Goal: Task Accomplishment & Management: Complete application form

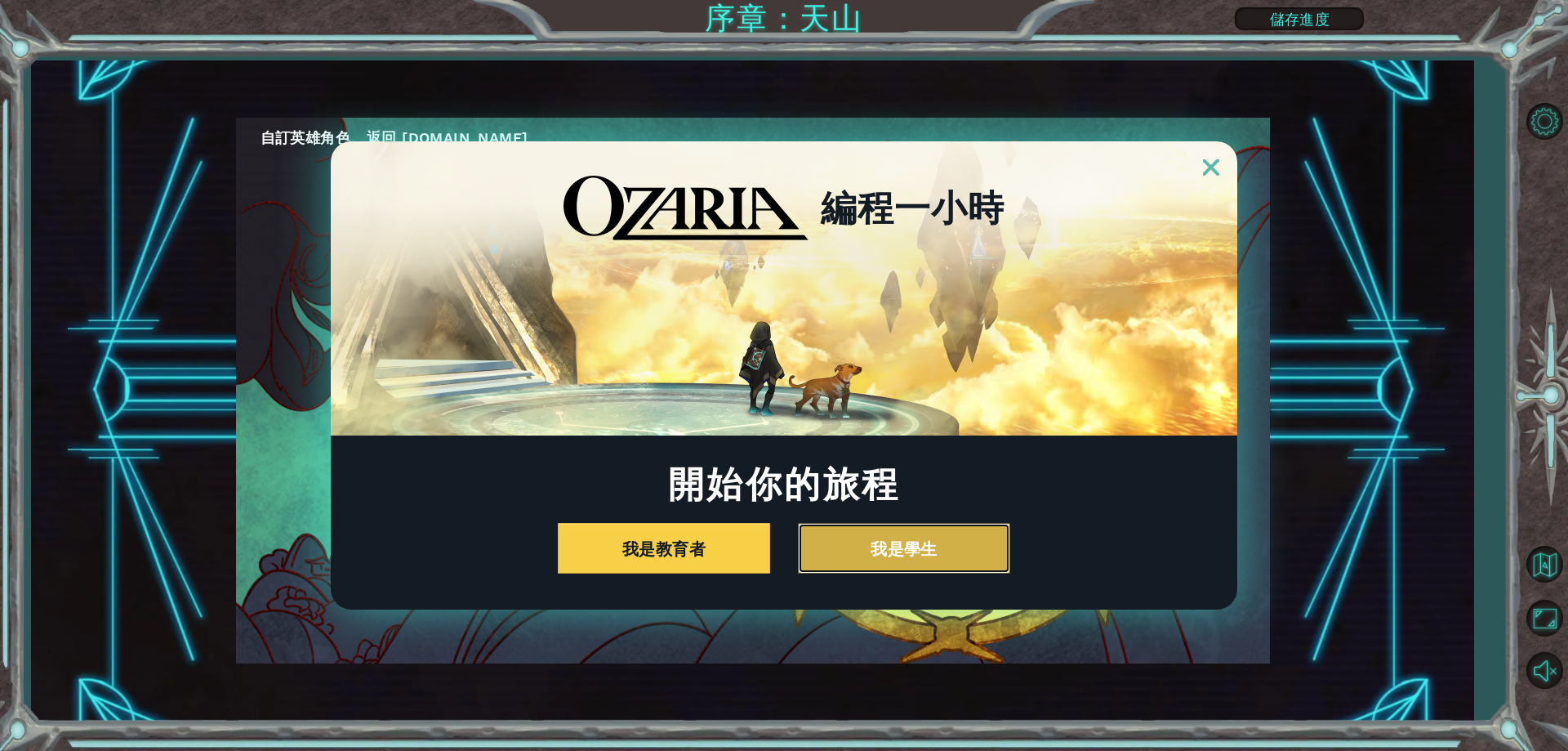
click at [937, 544] on button "我是學生" at bounding box center [904, 548] width 212 height 50
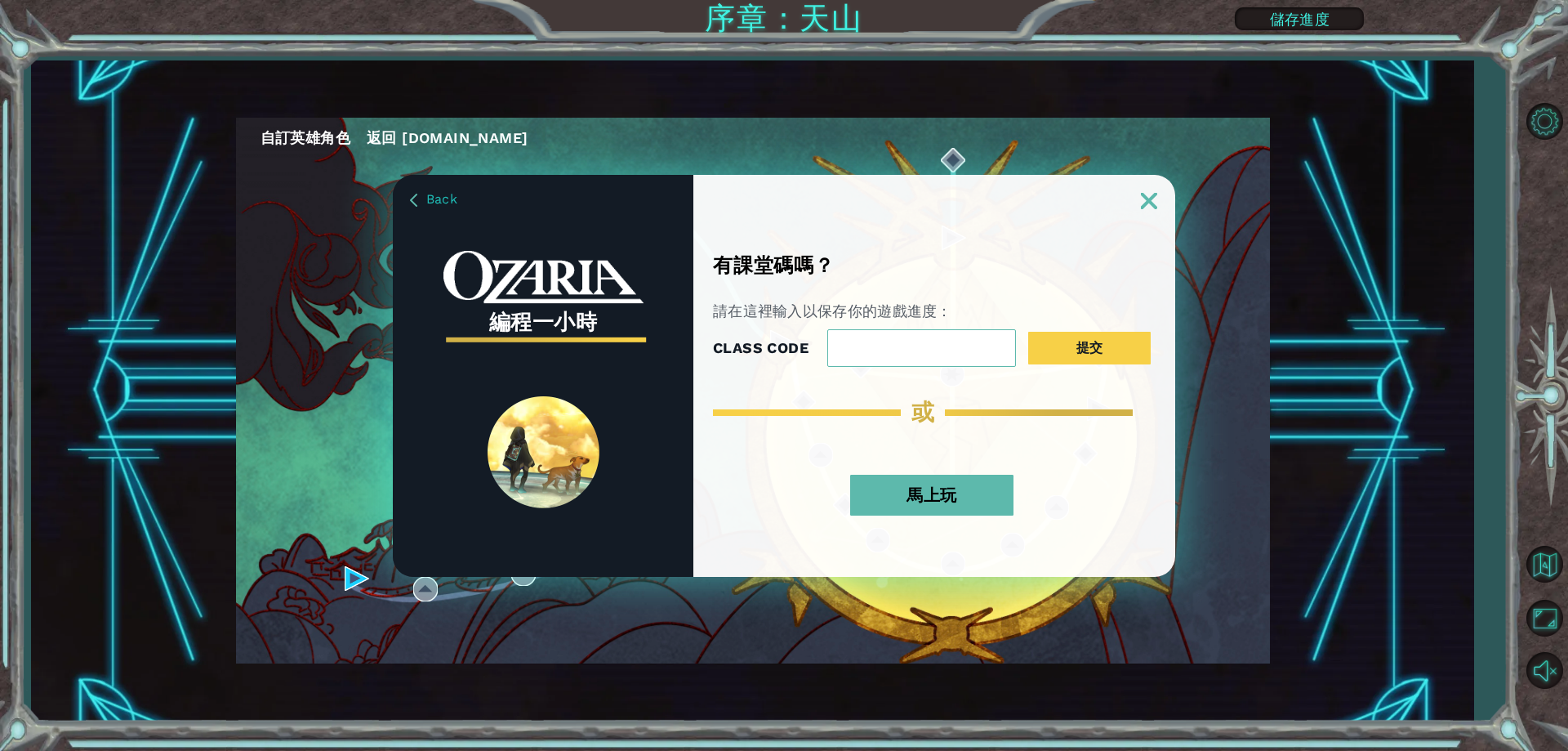
click at [926, 487] on button "馬上玩" at bounding box center [932, 495] width 164 height 41
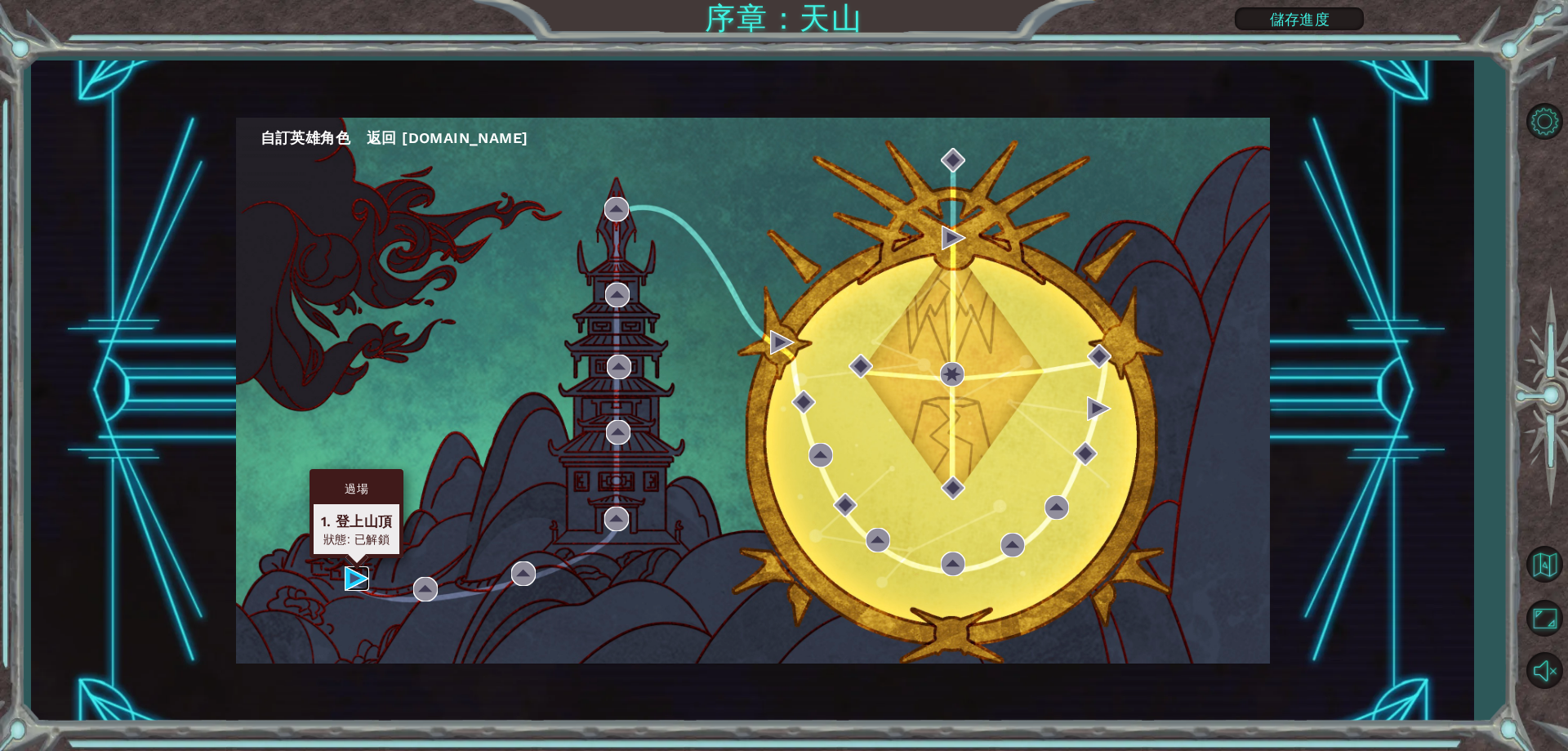
click at [345, 566] on img at bounding box center [357, 579] width 24 height 24
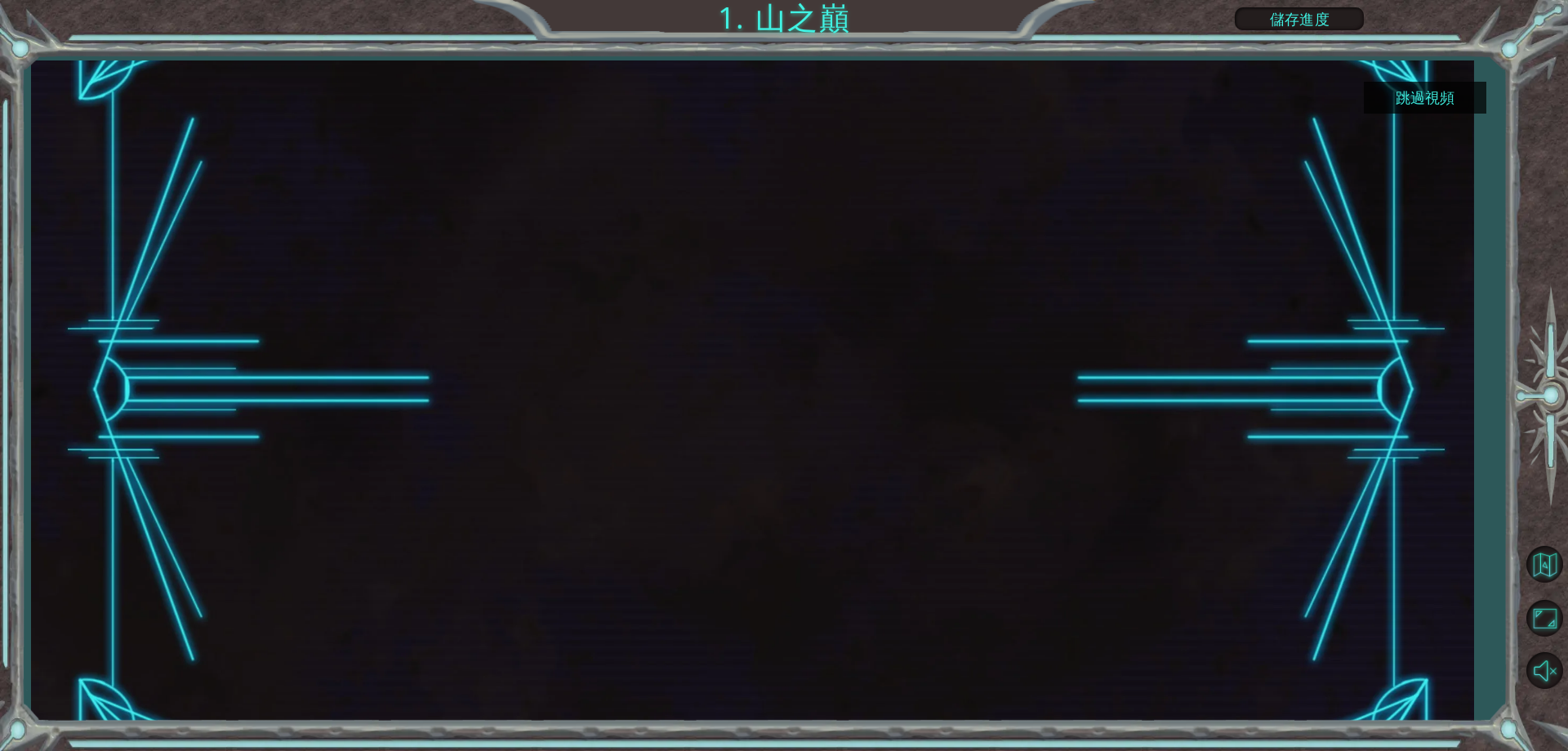
click at [1454, 100] on button "跳過視頻" at bounding box center [1426, 97] width 123 height 32
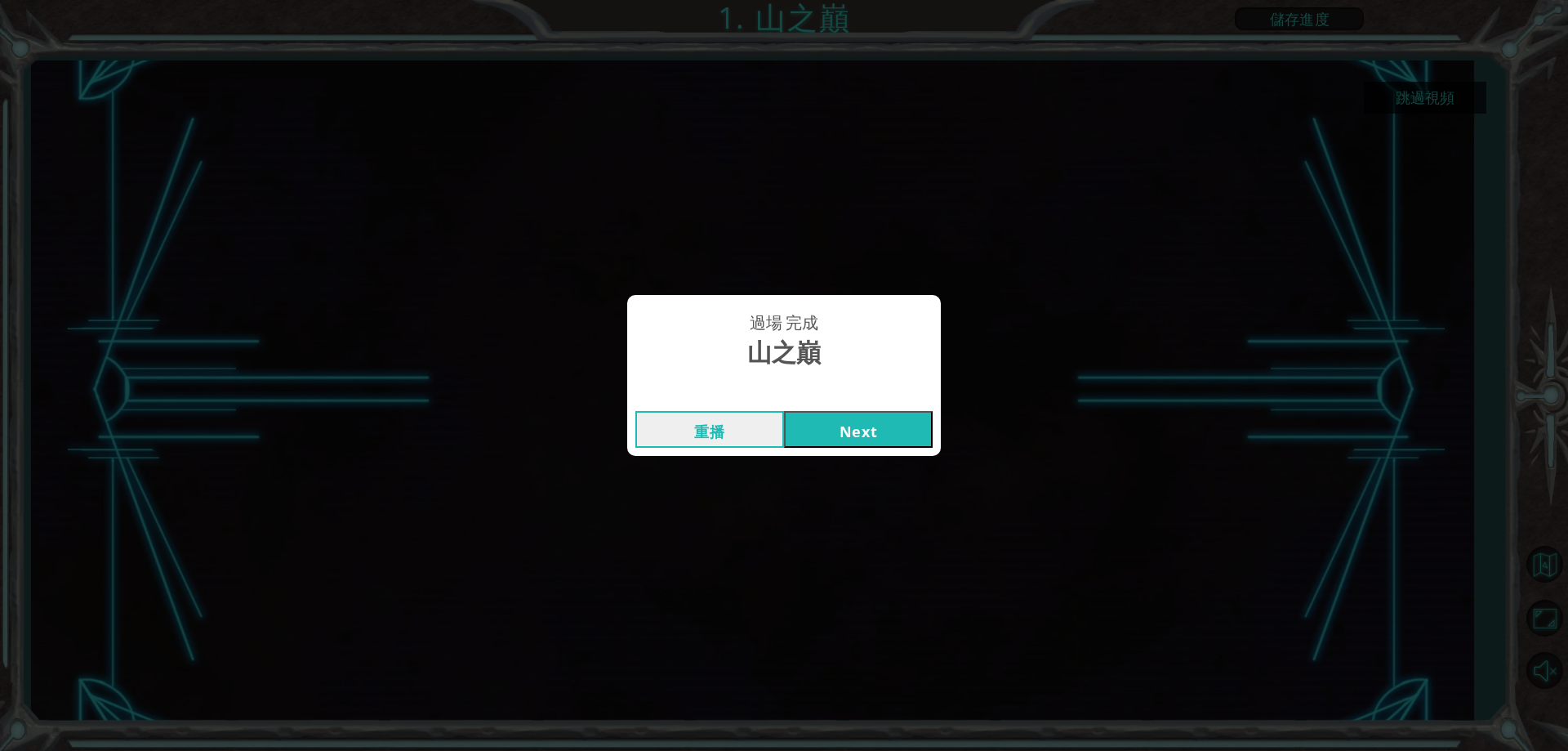
click at [853, 426] on button "Next" at bounding box center [859, 430] width 149 height 36
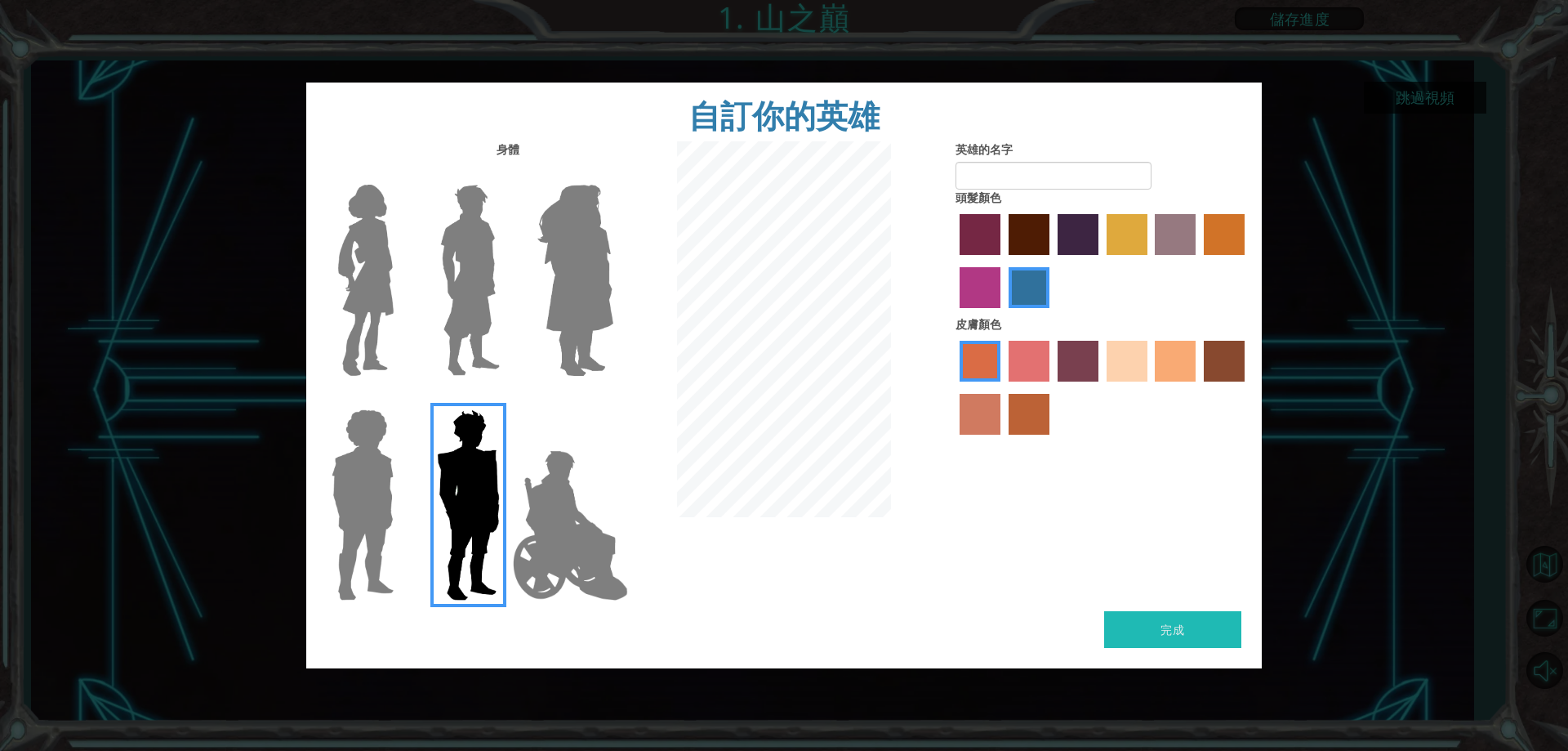
click at [584, 476] on img at bounding box center [571, 525] width 128 height 164
click at [613, 398] on input "Hero Jamie" at bounding box center [613, 398] width 0 height 0
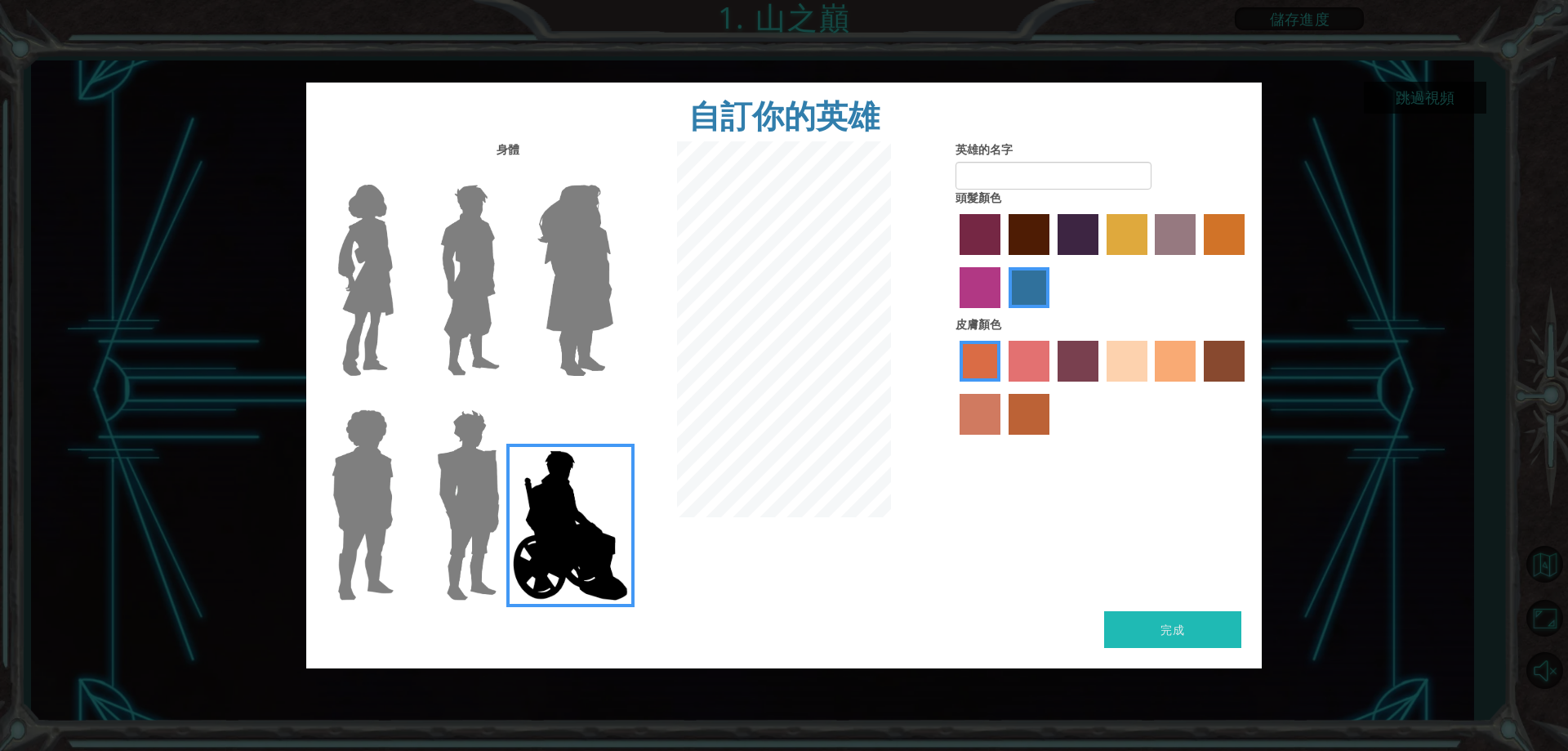
click at [1037, 226] on label "maroon hair color" at bounding box center [1029, 234] width 41 height 41
click at [1003, 261] on input "maroon hair color" at bounding box center [1003, 261] width 0 height 0
click at [1217, 365] on label "karma skin color" at bounding box center [1224, 360] width 41 height 41
click at [1198, 387] on input "karma skin color" at bounding box center [1198, 387] width 0 height 0
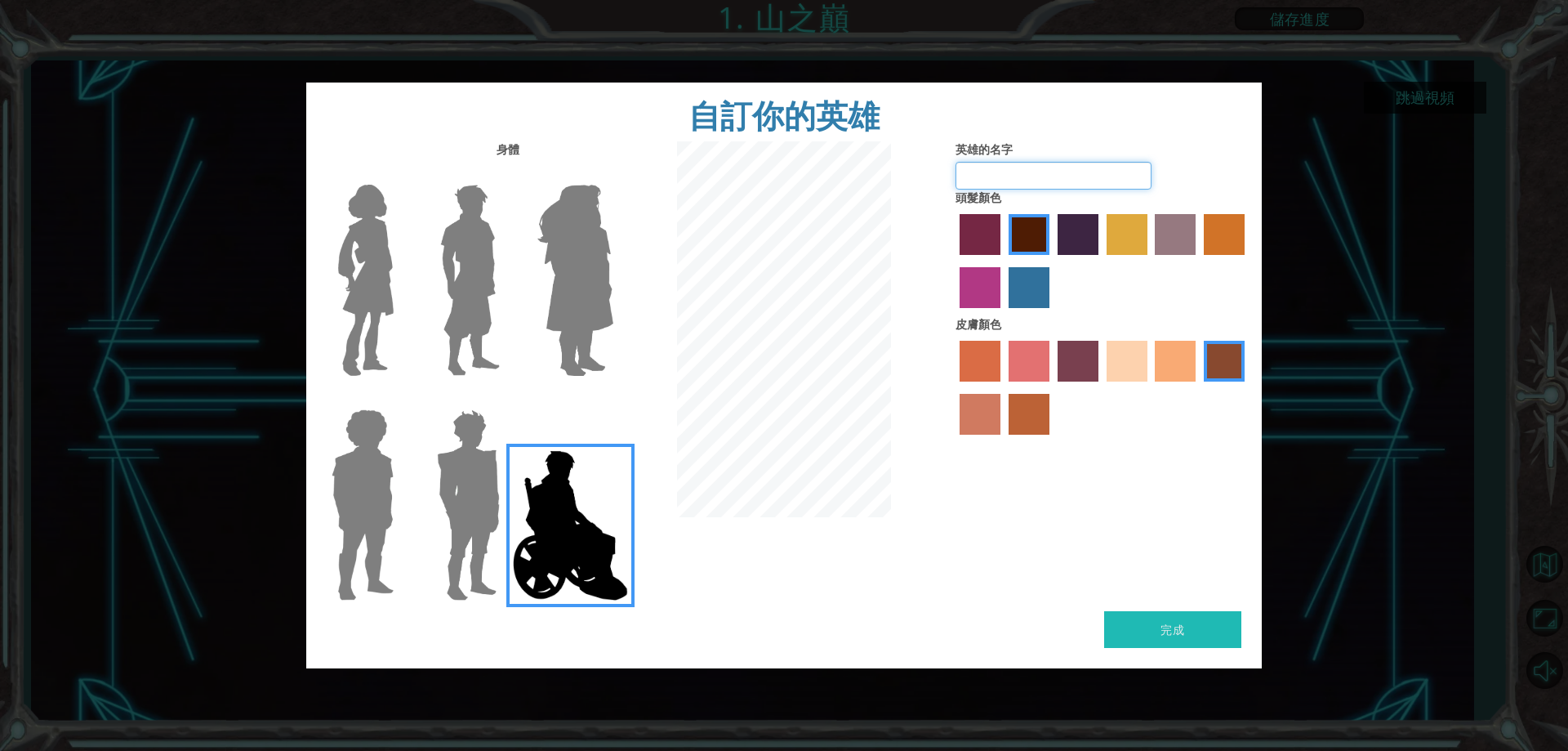
click at [1044, 169] on input "英雄的名字" at bounding box center [1054, 176] width 196 height 28
type input "ㄙ"
type input "nigger"
click at [1194, 628] on button "完成" at bounding box center [1173, 630] width 138 height 36
click at [1198, 605] on div "身體 英雄的名字 nigger 頭髮顏色 皮膚顏色" at bounding box center [784, 376] width 956 height 469
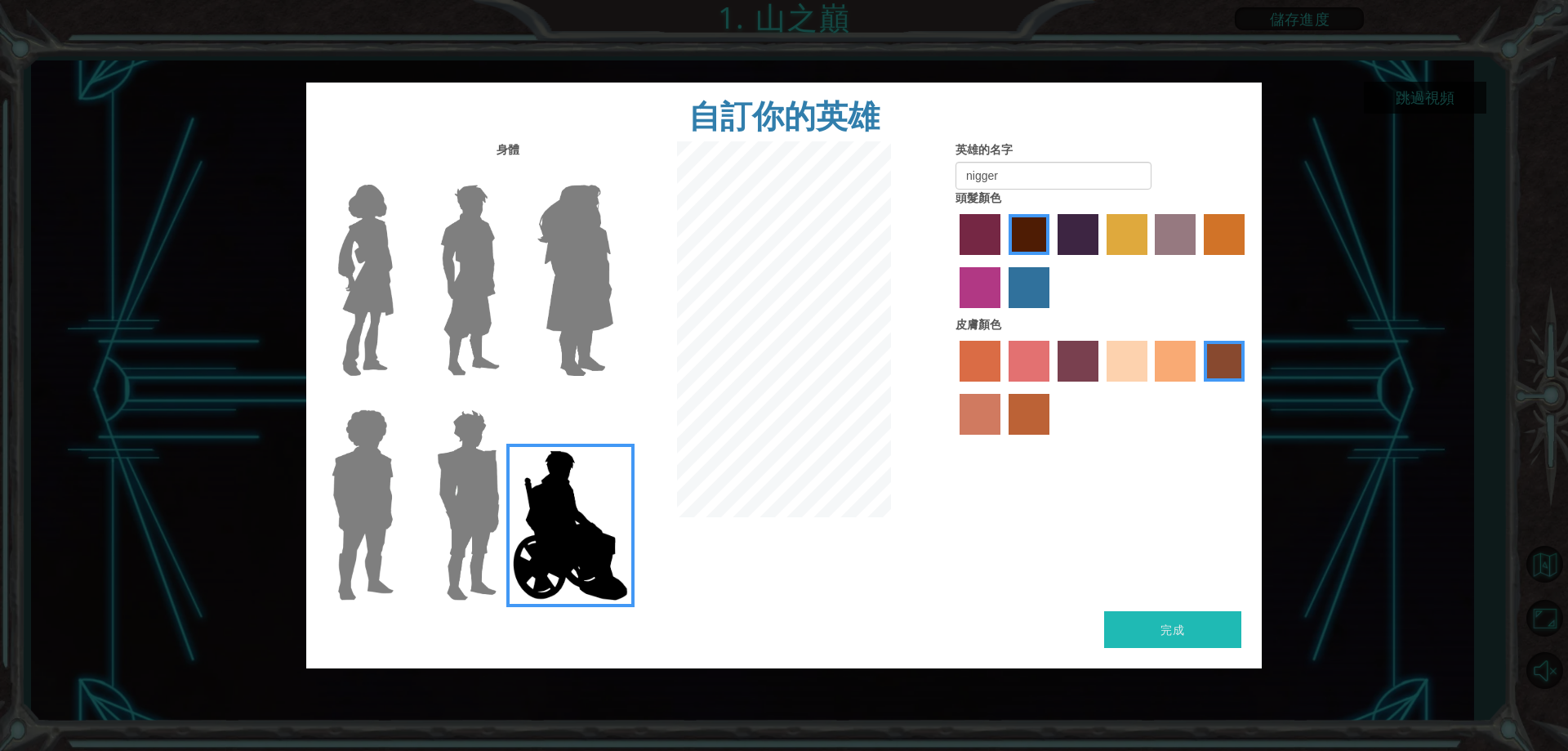
click at [1144, 573] on div "身體 英雄的名字 nigger 頭髮顏色 皮膚顏色" at bounding box center [784, 376] width 956 height 469
click at [581, 272] on img at bounding box center [575, 281] width 89 height 204
click at [613, 174] on input "Hero Amethyst" at bounding box center [613, 174] width 0 height 0
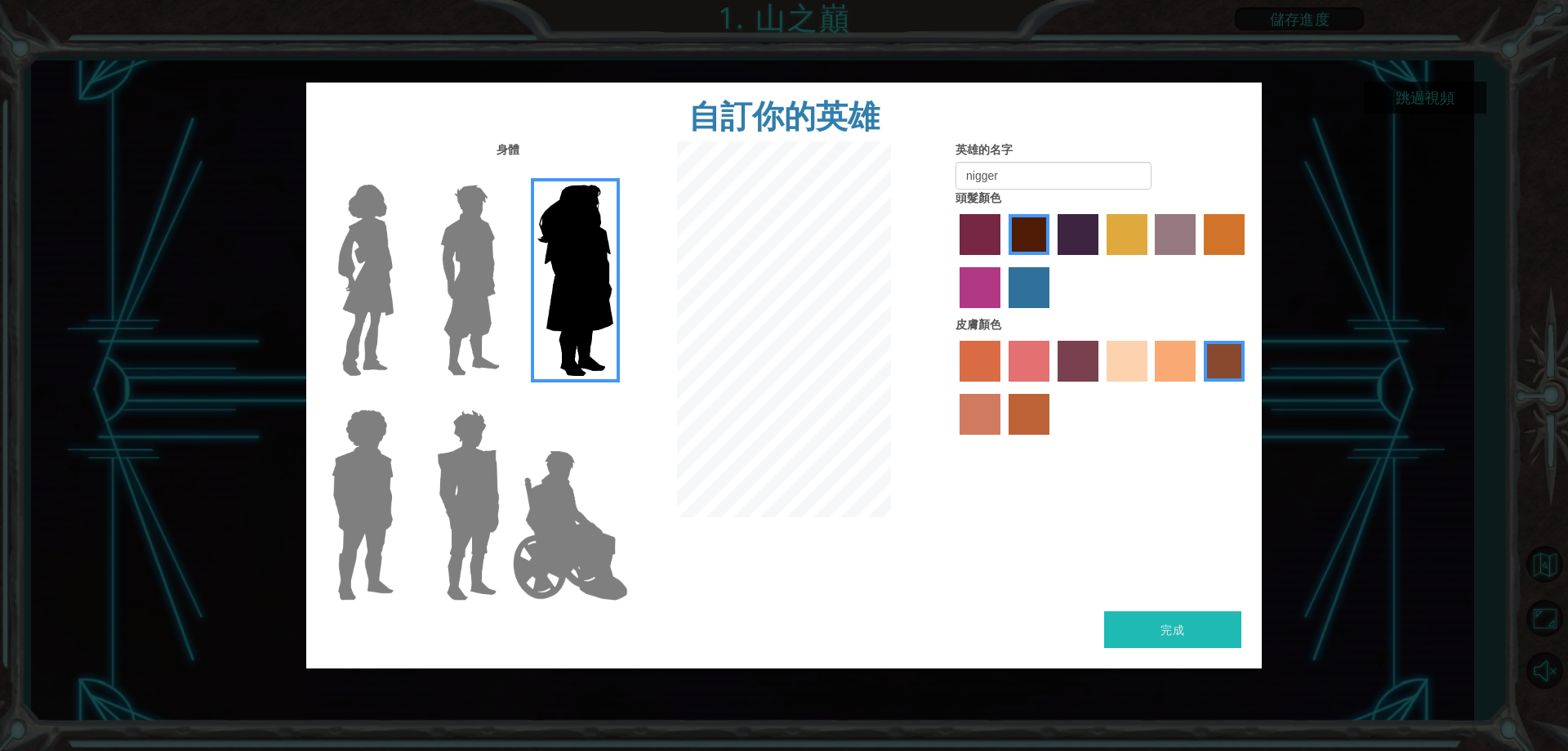
click at [460, 248] on img at bounding box center [470, 281] width 73 height 204
click at [507, 174] on input "Hero Lars" at bounding box center [507, 174] width 0 height 0
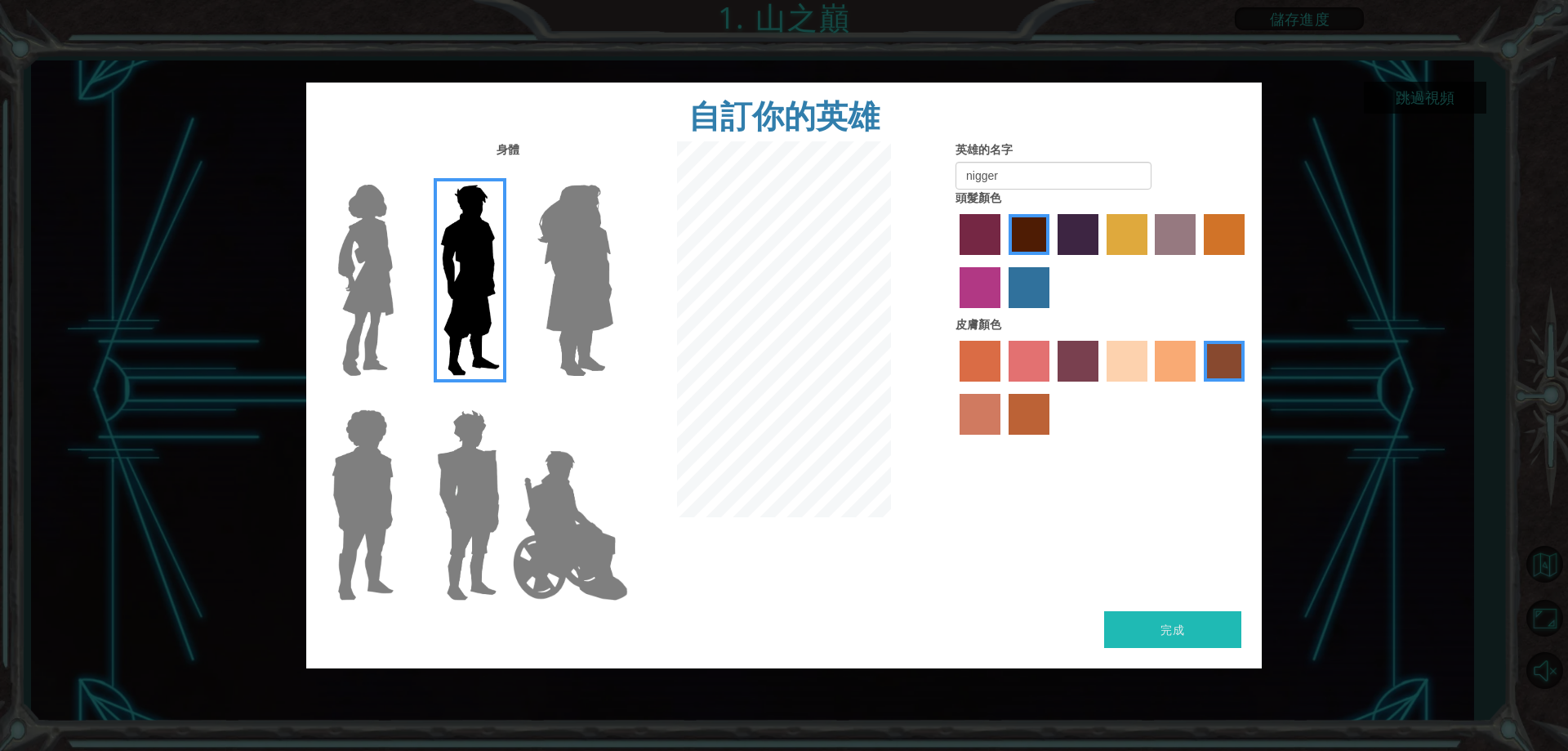
click at [370, 261] on img at bounding box center [365, 281] width 68 height 204
click at [400, 174] on input "Hero Connie" at bounding box center [400, 174] width 0 height 0
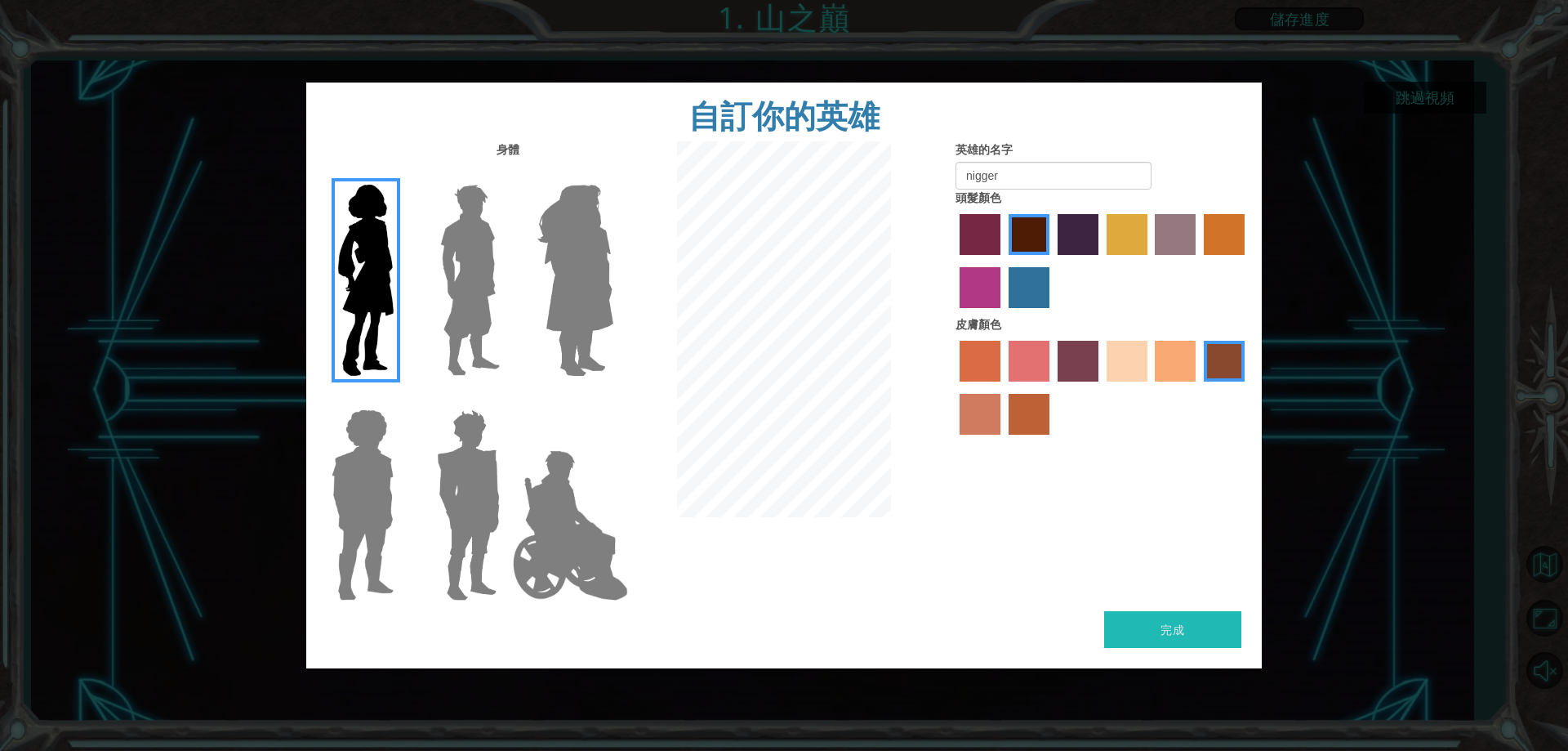
click at [449, 270] on img at bounding box center [470, 281] width 73 height 204
click at [507, 174] on input "Hero Lars" at bounding box center [507, 174] width 0 height 0
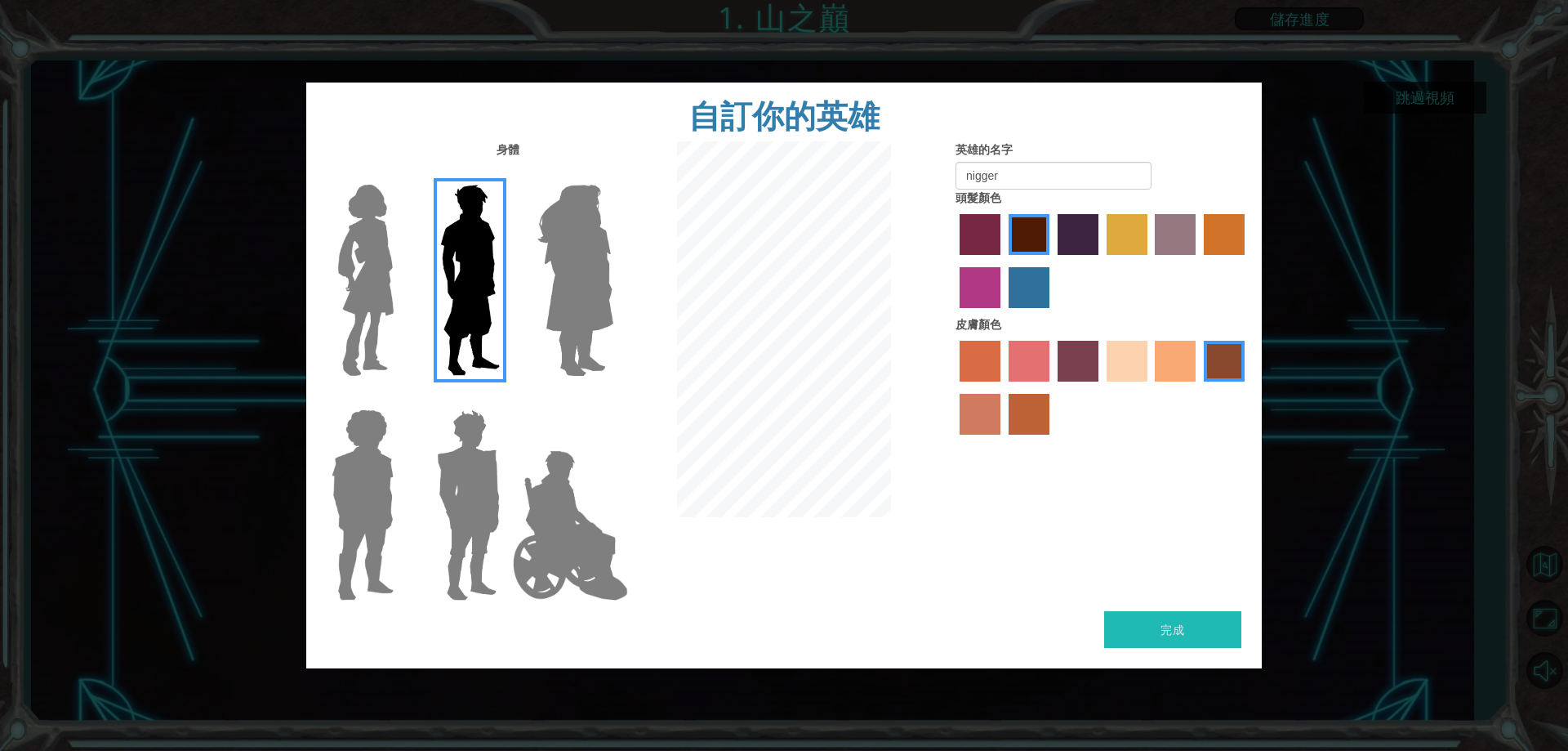
click at [510, 447] on img at bounding box center [571, 525] width 128 height 164
click at [613, 398] on input "Hero Jamie" at bounding box center [613, 398] width 0 height 0
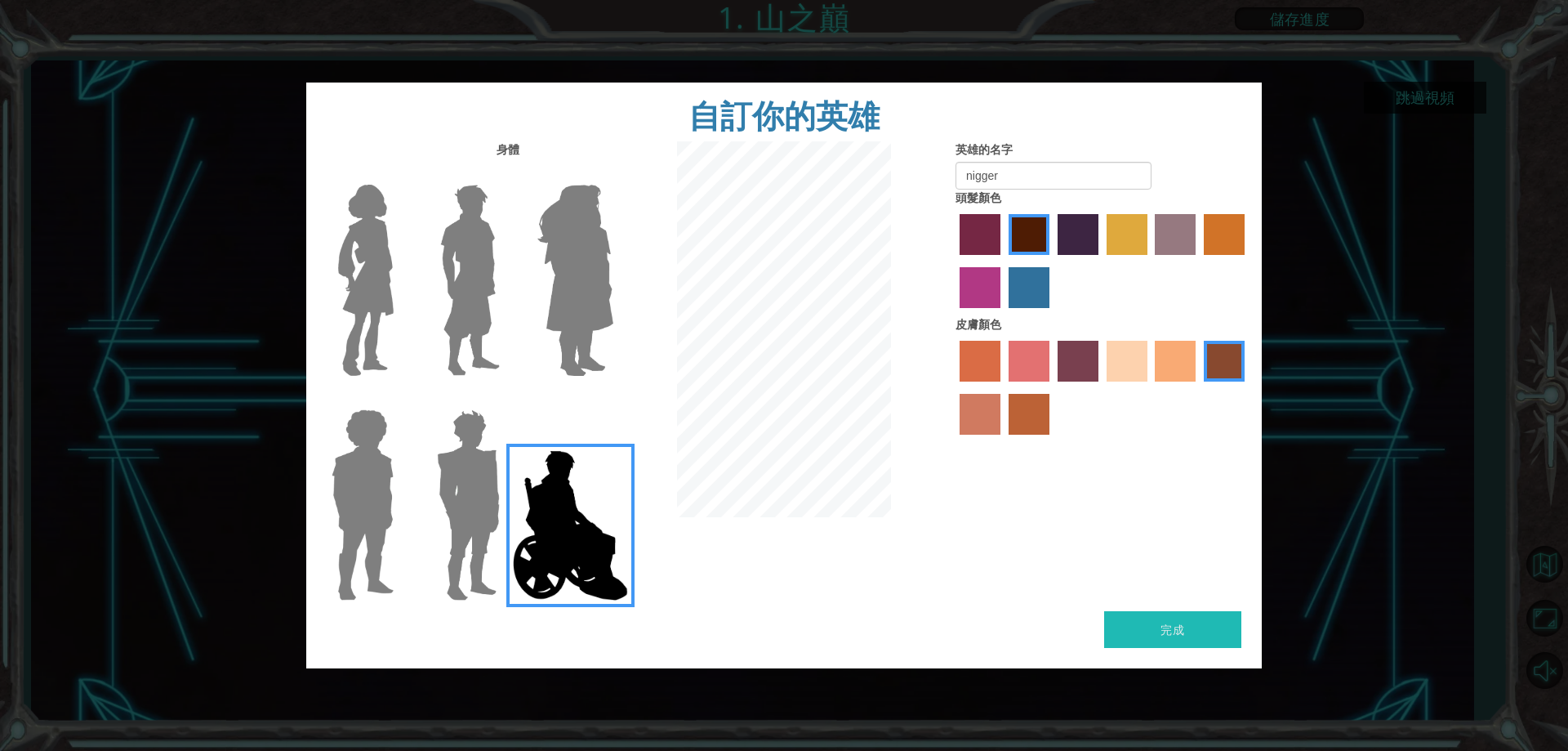
click at [480, 485] on img at bounding box center [468, 505] width 76 height 204
click at [507, 398] on input "Hero Garnet" at bounding box center [507, 398] width 0 height 0
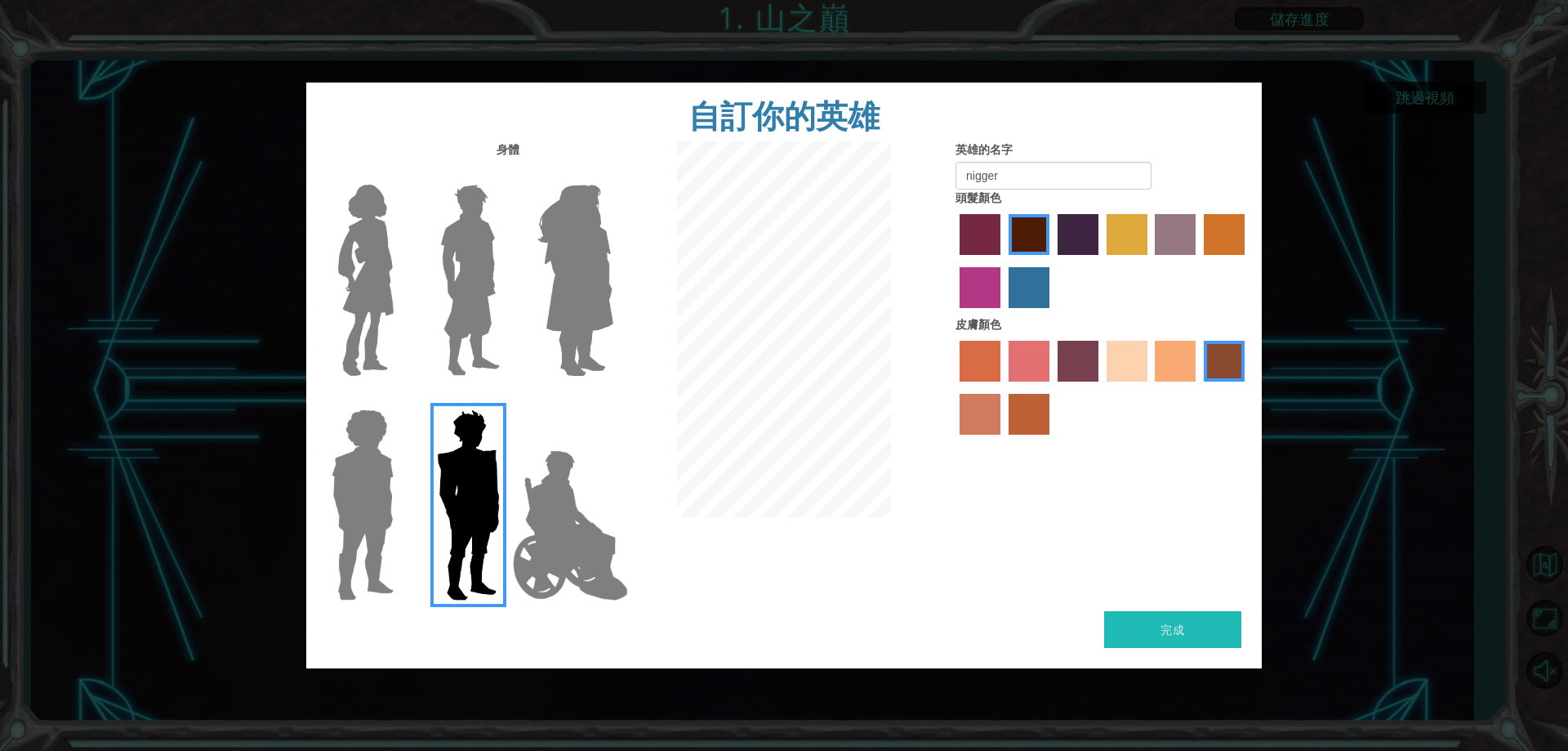
click at [483, 357] on img at bounding box center [470, 281] width 73 height 204
click at [507, 174] on input "Hero Lars" at bounding box center [507, 174] width 0 height 0
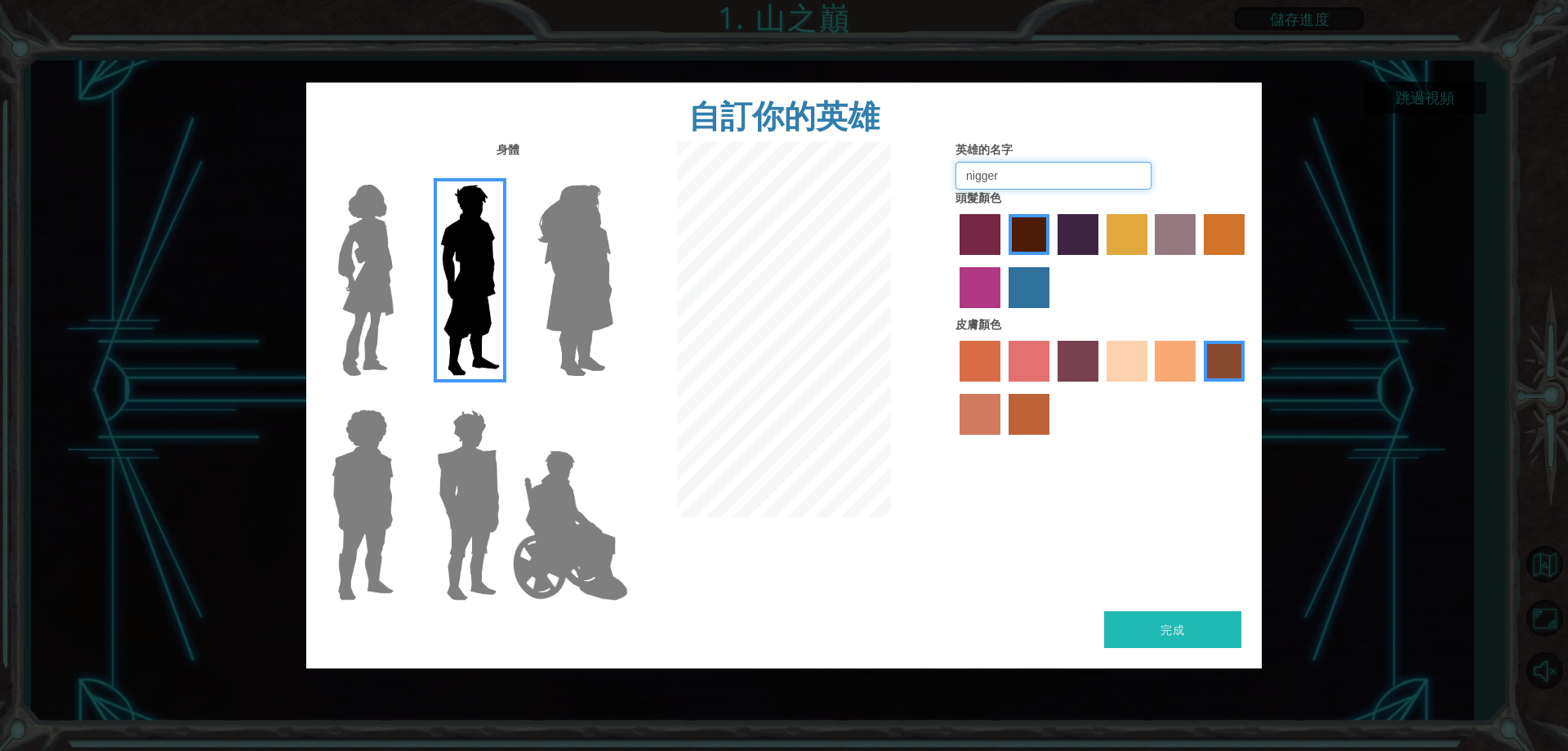
click at [1016, 189] on input "nigger" at bounding box center [1054, 176] width 196 height 28
click at [983, 243] on label "paprika hair color" at bounding box center [980, 234] width 41 height 41
click at [954, 261] on input "paprika hair color" at bounding box center [954, 261] width 0 height 0
click at [1016, 223] on label "maroon hair color" at bounding box center [1029, 234] width 41 height 41
click at [1003, 261] on input "maroon hair color" at bounding box center [1003, 261] width 0 height 0
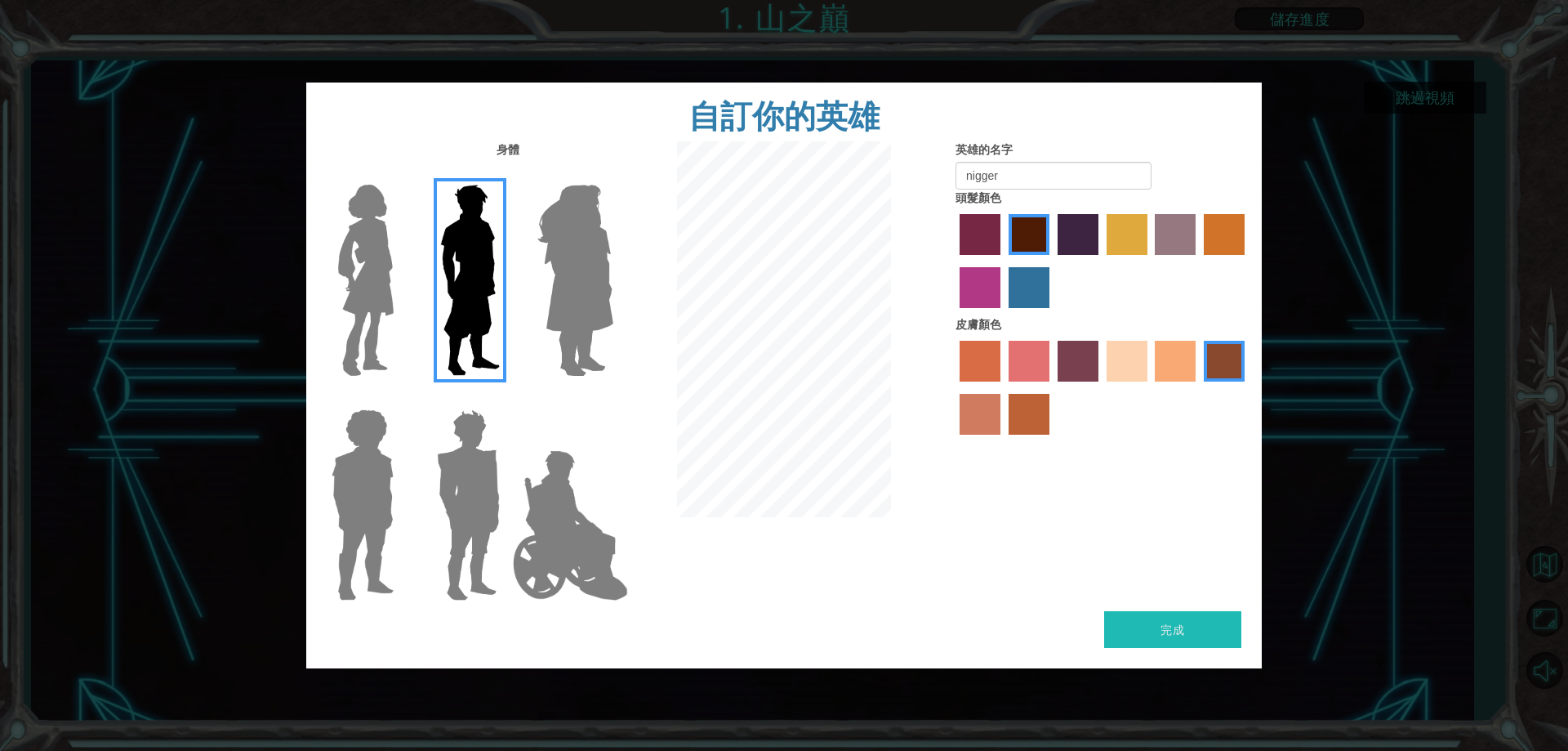
click at [1189, 611] on div "身體 英雄的名字 nigger 頭髮顏色 皮膚顏色" at bounding box center [784, 376] width 956 height 469
drag, startPoint x: 1075, startPoint y: 177, endPoint x: 905, endPoint y: 153, distance: 171.7
click at [906, 153] on div "身體 英雄的名字 nigger 頭髮顏色 皮膚顏色" at bounding box center [784, 376] width 956 height 469
type input "n"
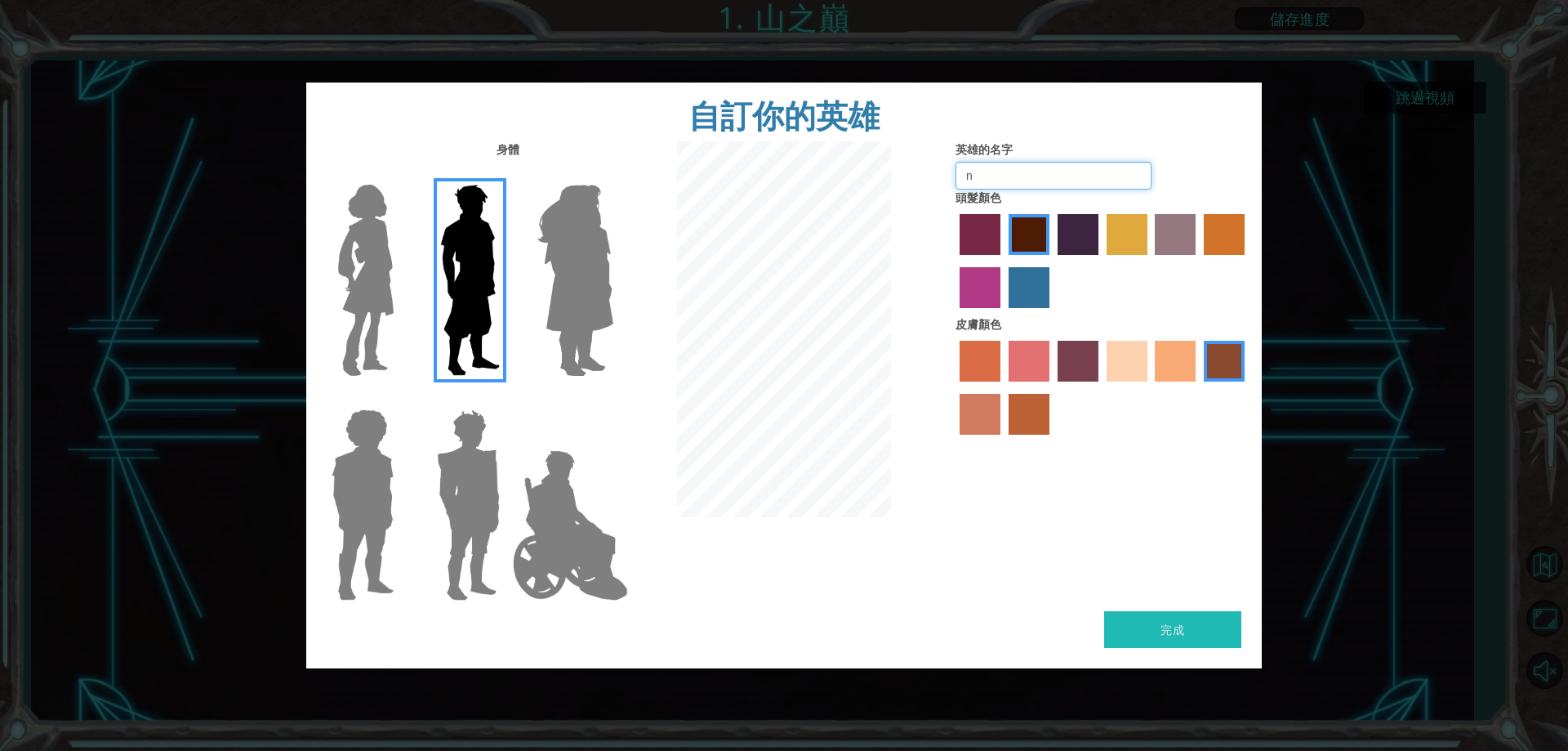
click at [1069, 169] on input "n" at bounding box center [1054, 176] width 196 height 28
drag, startPoint x: 1069, startPoint y: 169, endPoint x: 918, endPoint y: 190, distance: 152.5
click at [956, 195] on div "英雄的名字 n 頭髮顏色 皮膚顏色" at bounding box center [1103, 292] width 319 height 301
type input "n"
click at [1092, 372] on label "tosca skin color" at bounding box center [1078, 360] width 41 height 41
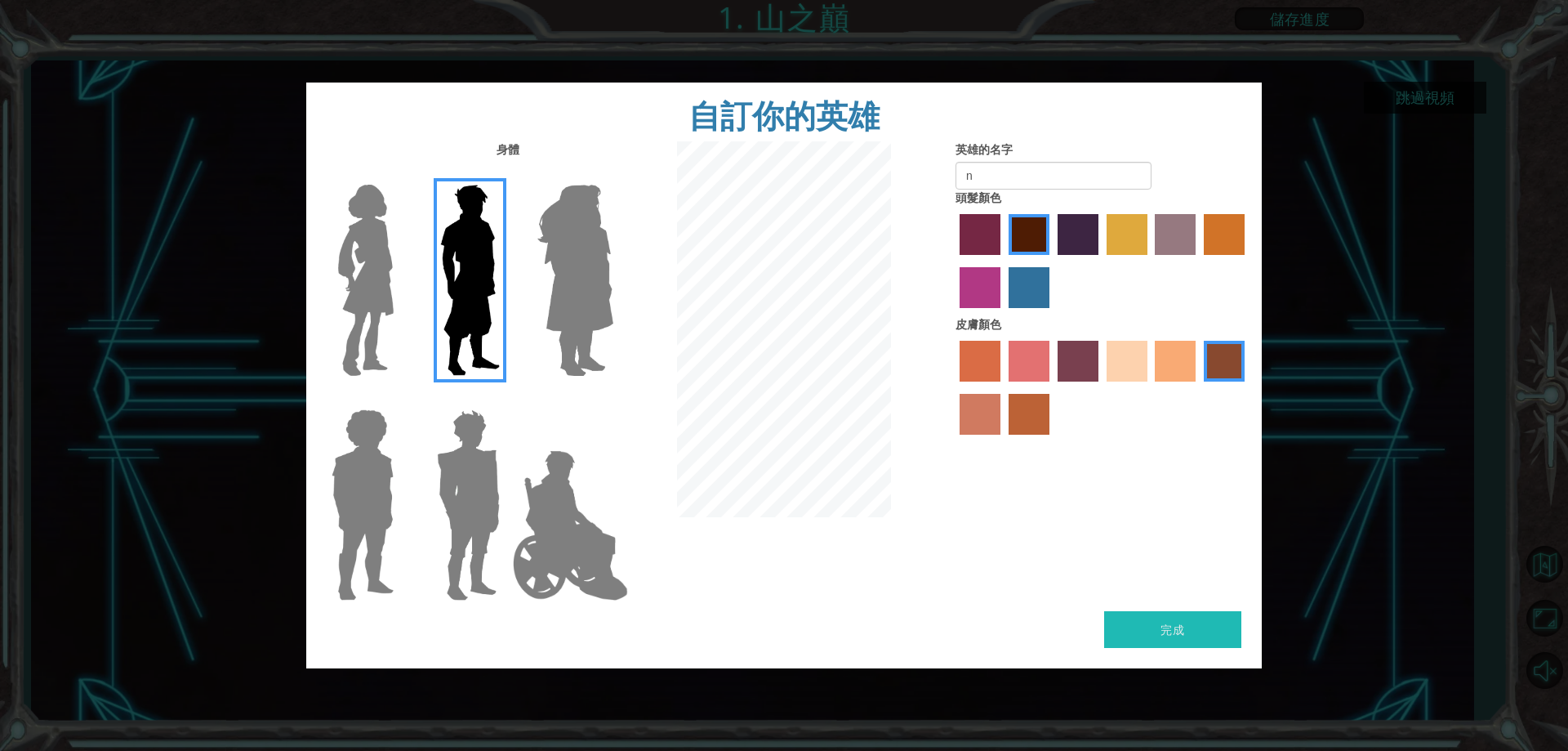
click at [1052, 387] on input "tosca skin color" at bounding box center [1052, 387] width 0 height 0
click at [1036, 405] on label "smoke tree skin color" at bounding box center [1029, 414] width 41 height 41
click at [1003, 441] on input "smoke tree skin color" at bounding box center [1003, 441] width 0 height 0
click at [969, 410] on label "burning sand skin color" at bounding box center [980, 414] width 41 height 41
click at [1248, 387] on input "burning sand skin color" at bounding box center [1248, 387] width 0 height 0
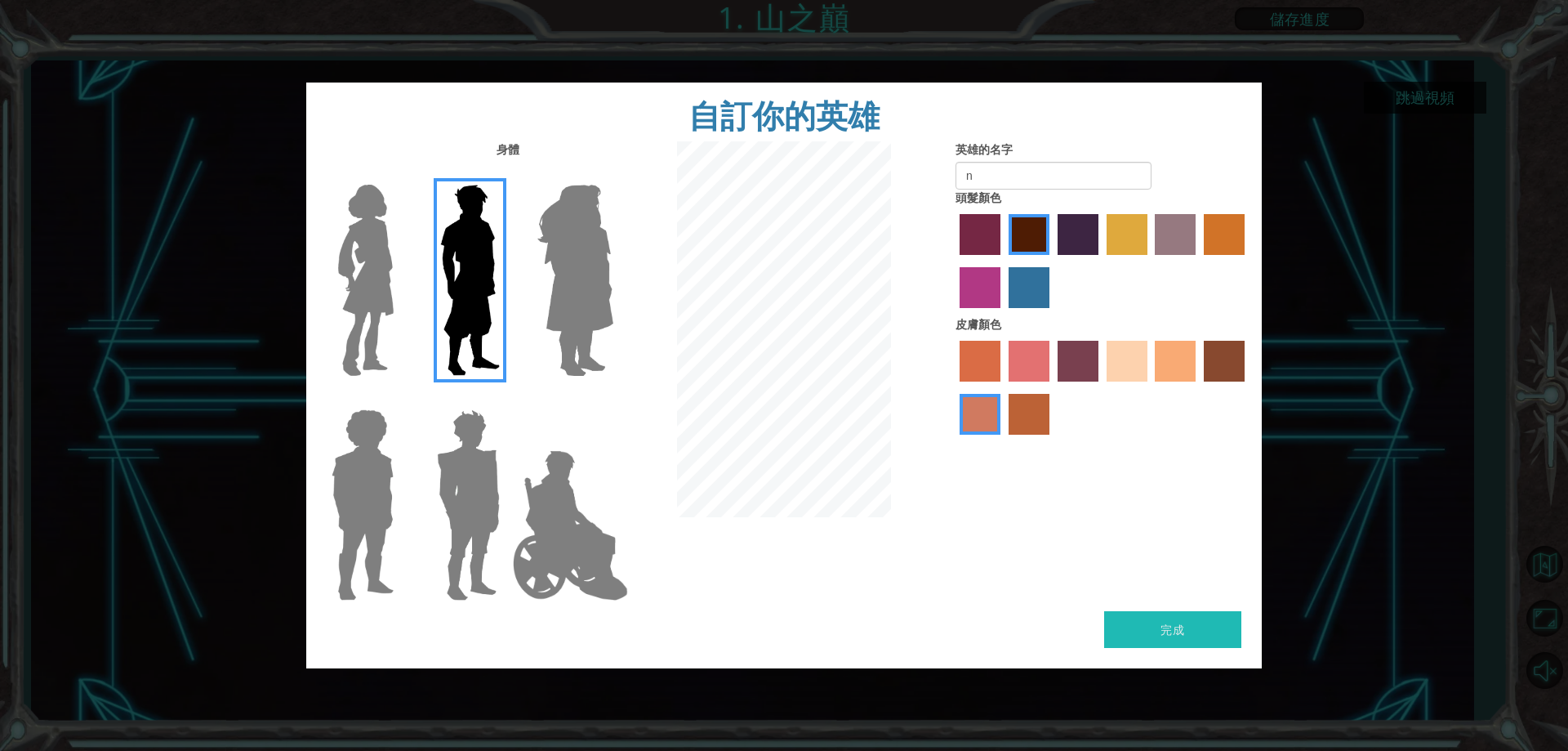
click at [971, 351] on label "sorbus skin color" at bounding box center [980, 360] width 41 height 41
click at [954, 387] on input "sorbus skin color" at bounding box center [954, 387] width 0 height 0
click at [1018, 350] on label "froly skin color" at bounding box center [1029, 360] width 41 height 41
click at [1003, 387] on input "froly skin color" at bounding box center [1003, 387] width 0 height 0
click at [1040, 224] on label "maroon hair color" at bounding box center [1029, 234] width 41 height 41
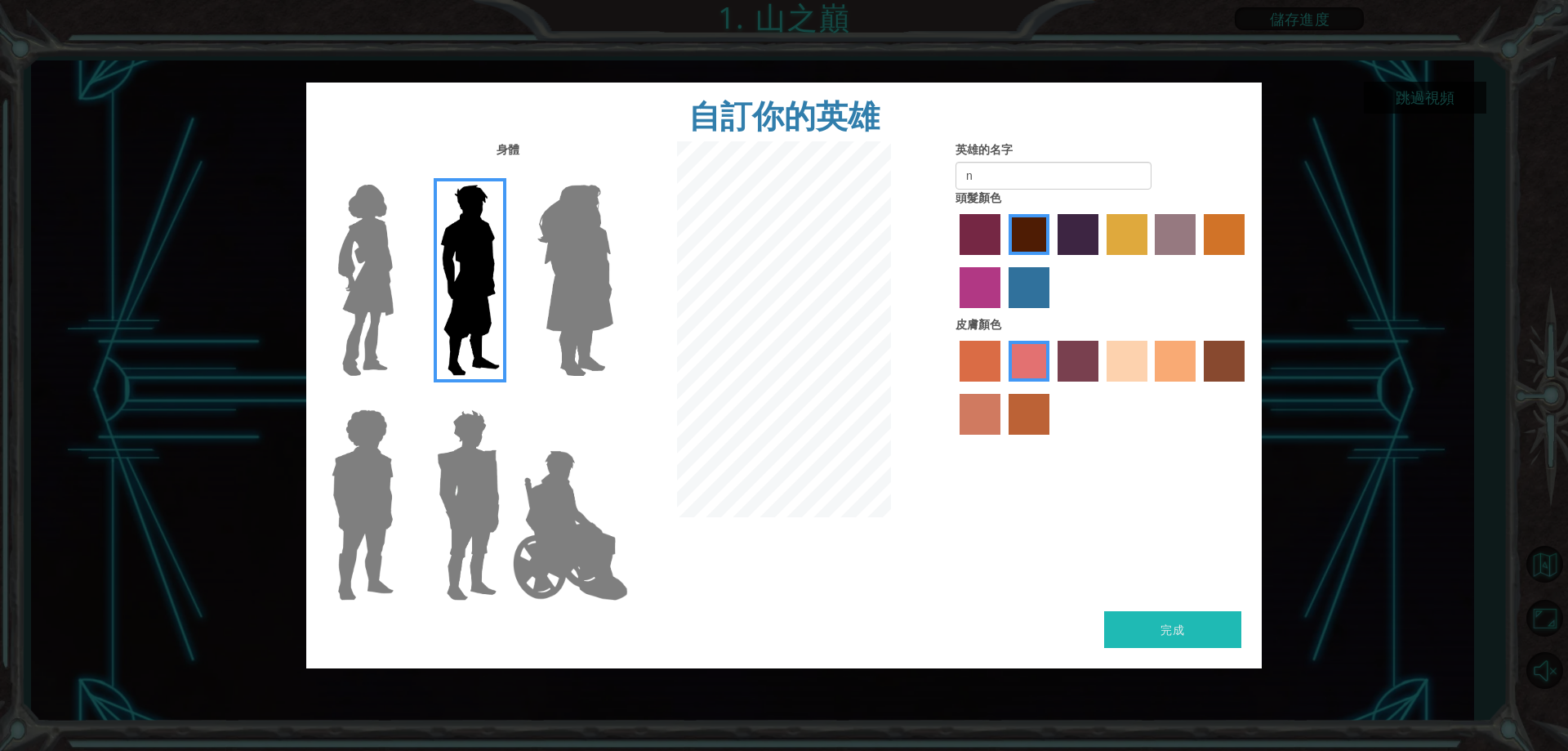
click at [1003, 261] on input "maroon hair color" at bounding box center [1003, 261] width 0 height 0
click at [973, 273] on label "medium red violet hair color" at bounding box center [980, 288] width 41 height 41
click at [1248, 261] on input "medium red violet hair color" at bounding box center [1248, 261] width 0 height 0
click at [1126, 249] on label "tulip tree hair color" at bounding box center [1126, 234] width 41 height 41
click at [1101, 261] on input "tulip tree hair color" at bounding box center [1101, 261] width 0 height 0
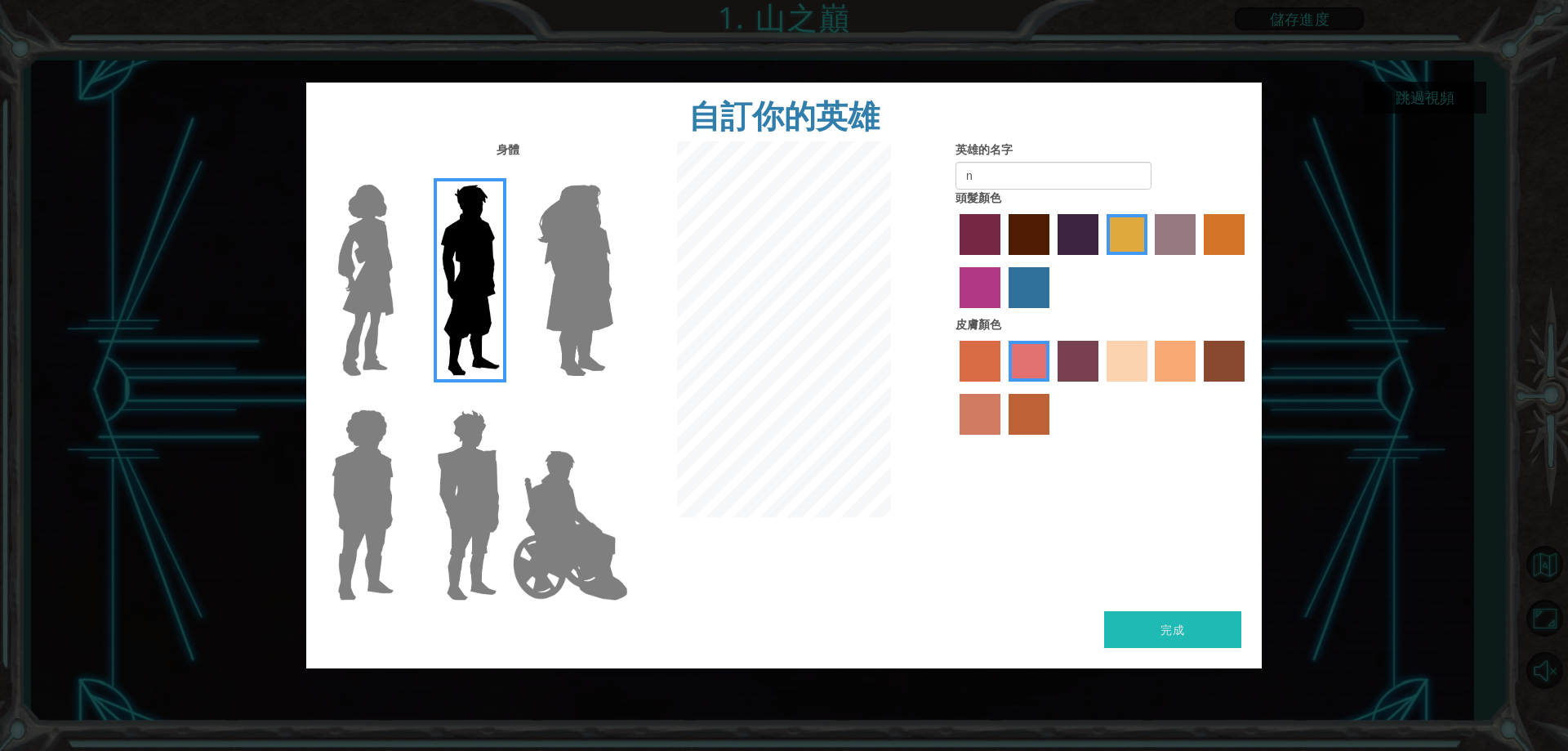
click at [970, 217] on label "paprika hair color" at bounding box center [980, 234] width 41 height 41
click at [954, 261] on input "paprika hair color" at bounding box center [954, 261] width 0 height 0
click at [1222, 224] on label "gold drop hair color" at bounding box center [1224, 234] width 41 height 41
click at [1198, 261] on input "gold drop hair color" at bounding box center [1198, 261] width 0 height 0
click at [526, 502] on img at bounding box center [571, 525] width 128 height 164
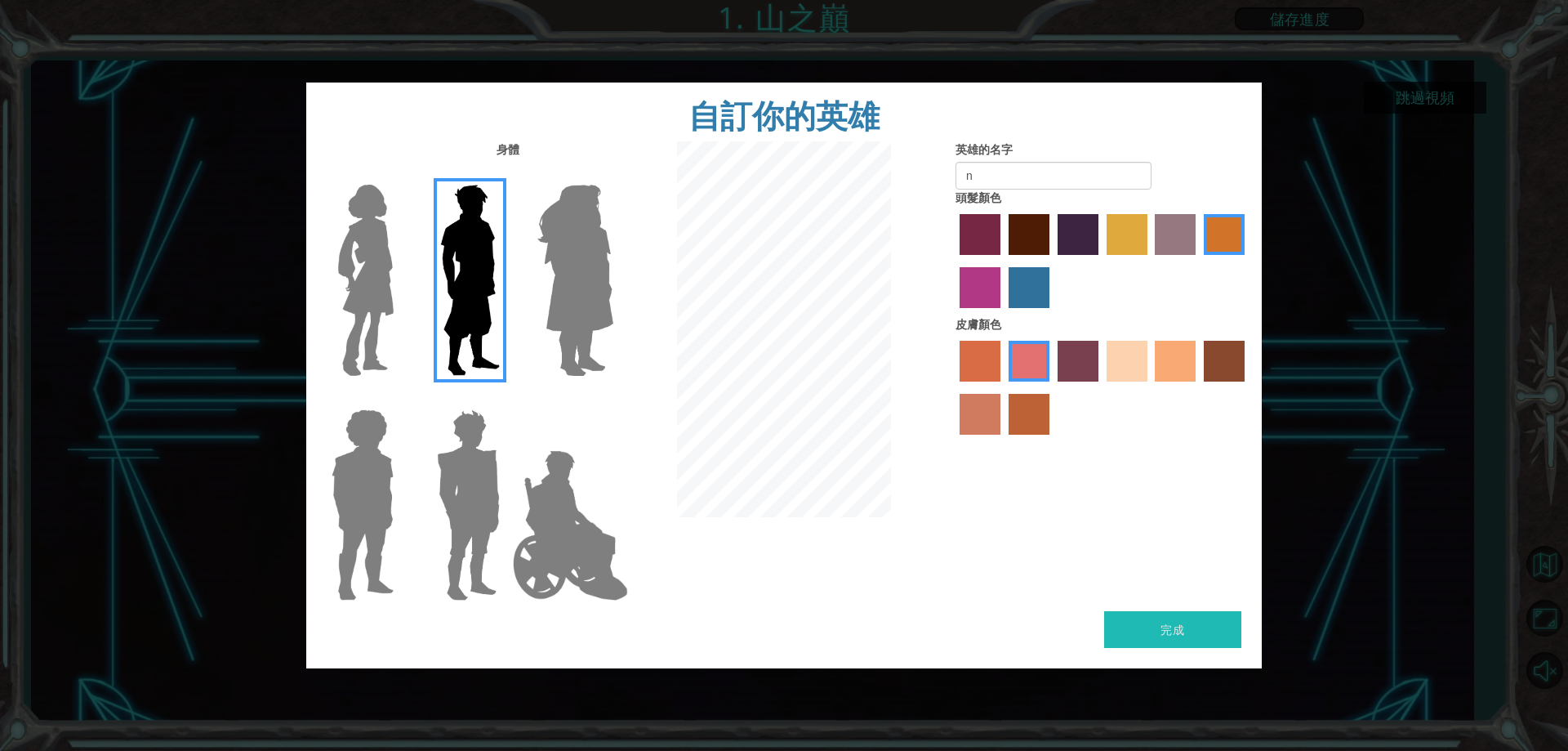
click at [613, 398] on input "Hero Jamie" at bounding box center [613, 398] width 0 height 0
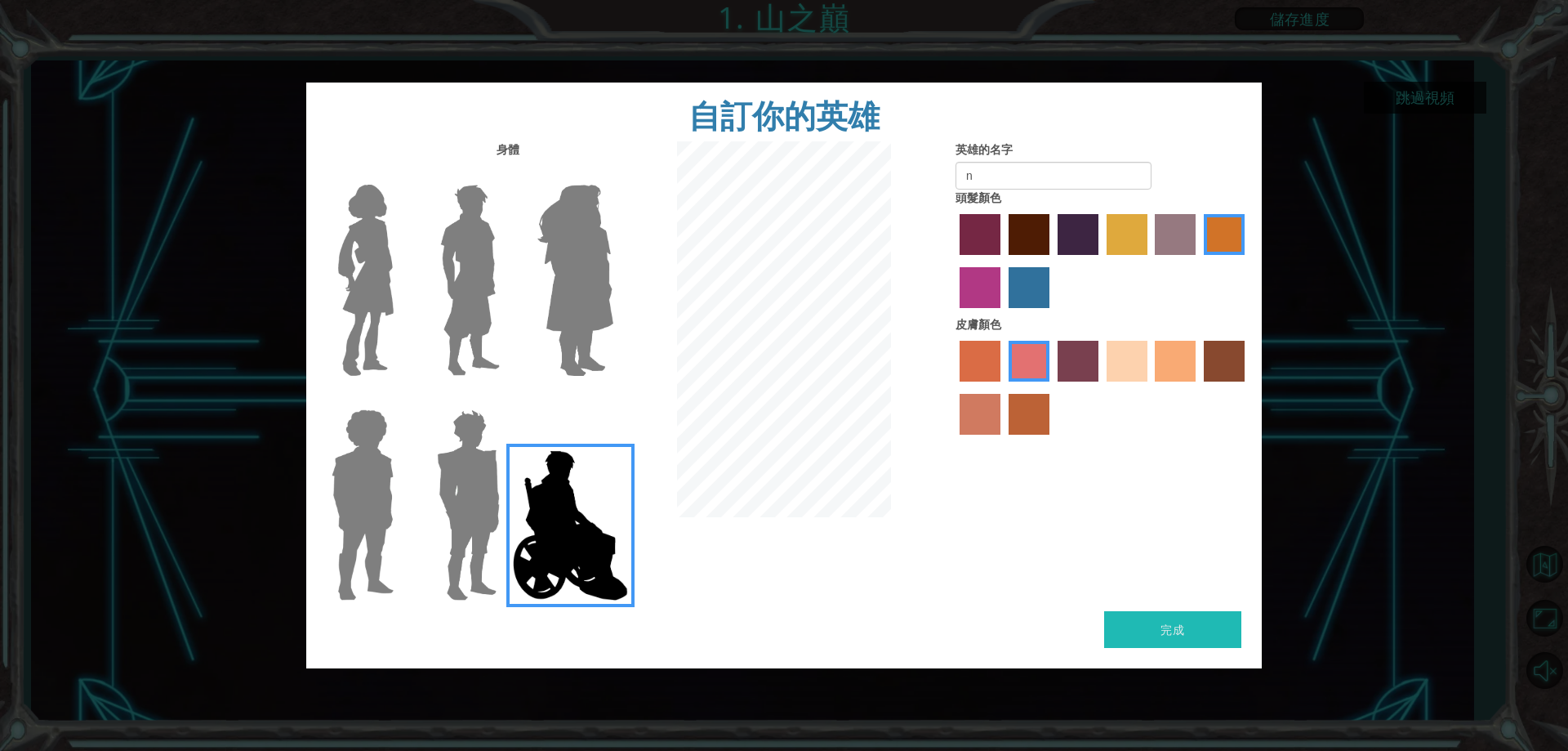
click at [1035, 221] on label "maroon hair color" at bounding box center [1029, 234] width 41 height 41
click at [1003, 261] on input "maroon hair color" at bounding box center [1003, 261] width 0 height 0
click at [1074, 360] on label "tosca skin color" at bounding box center [1078, 360] width 41 height 41
click at [1052, 387] on input "tosca skin color" at bounding box center [1052, 387] width 0 height 0
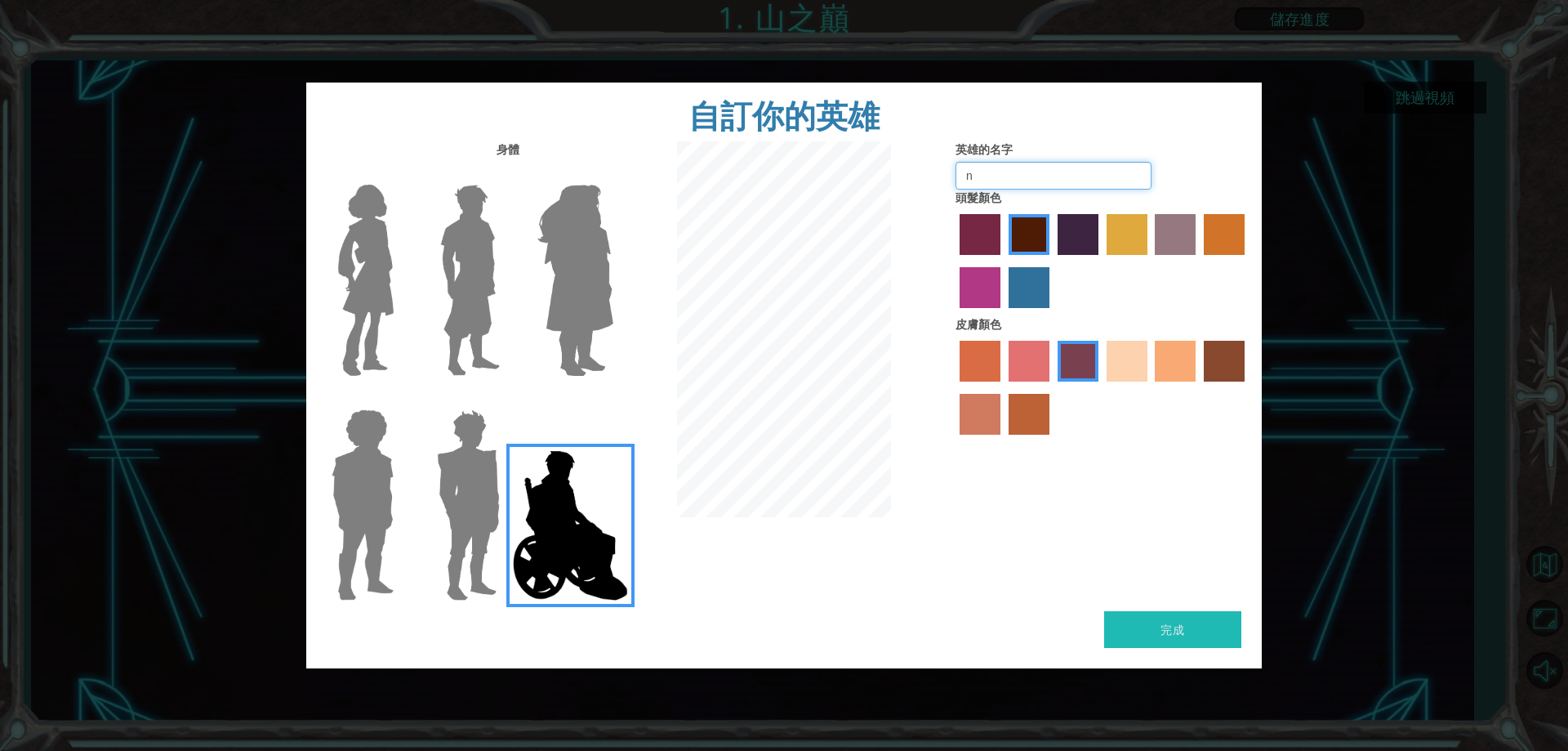
drag, startPoint x: 1029, startPoint y: 172, endPoint x: 932, endPoint y: 161, distance: 97.6
click at [932, 161] on div "身體 英雄的名字 n 頭髮顏色 皮膚顏色" at bounding box center [784, 376] width 956 height 469
type input "46"
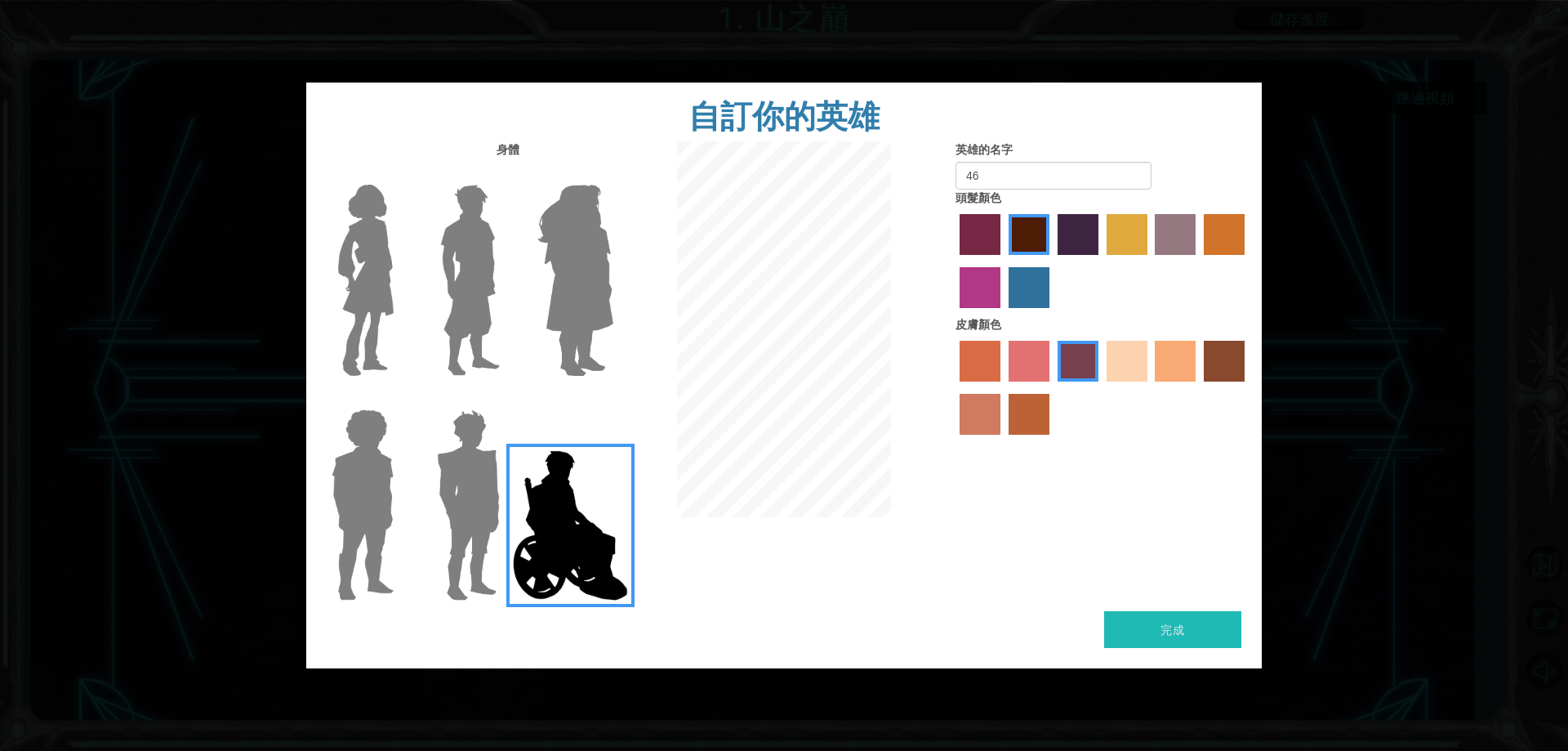
click at [481, 266] on img at bounding box center [470, 281] width 73 height 204
click at [507, 174] on input "Hero Lars" at bounding box center [507, 174] width 0 height 0
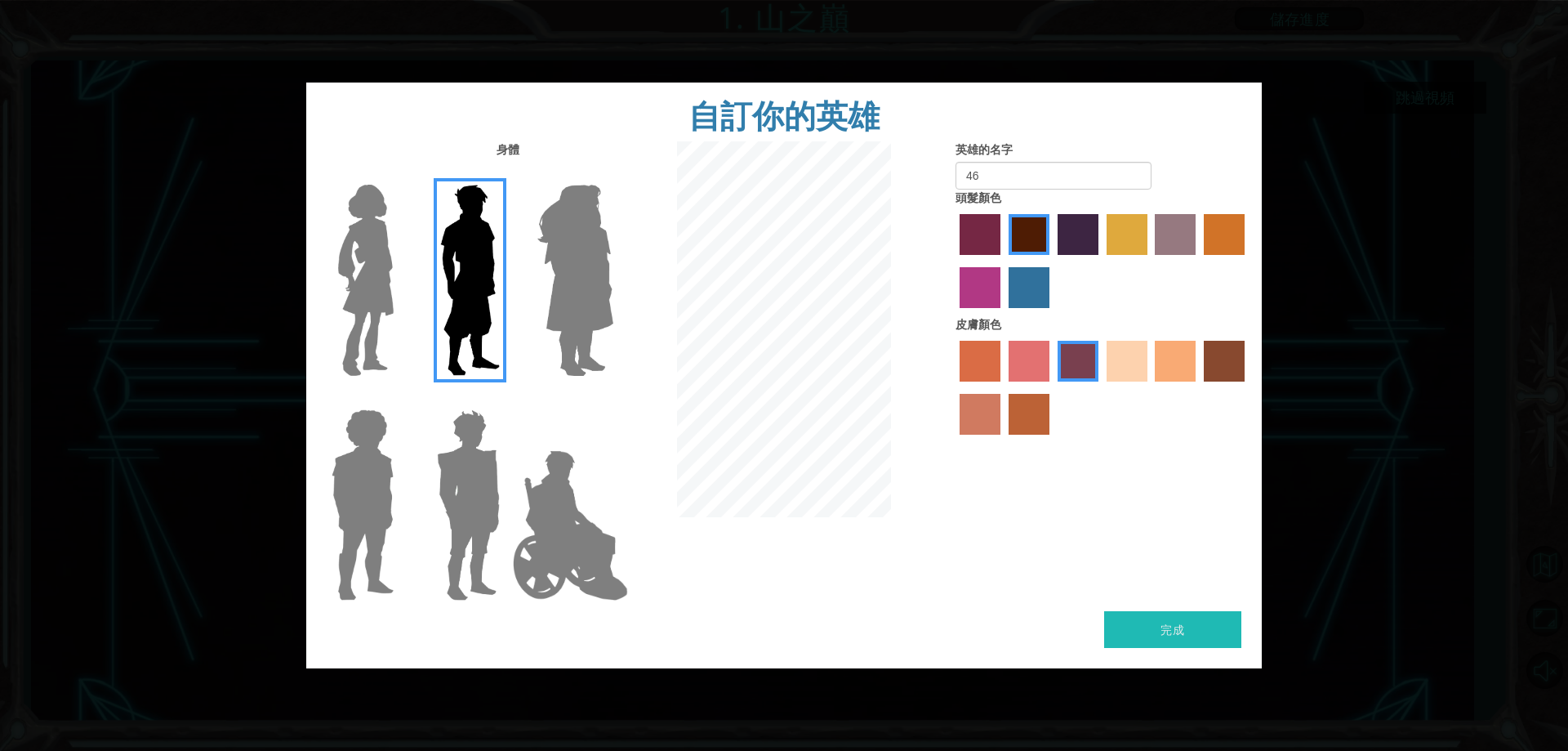
click at [573, 278] on img at bounding box center [575, 281] width 89 height 204
click at [613, 174] on input "Hero Amethyst" at bounding box center [613, 174] width 0 height 0
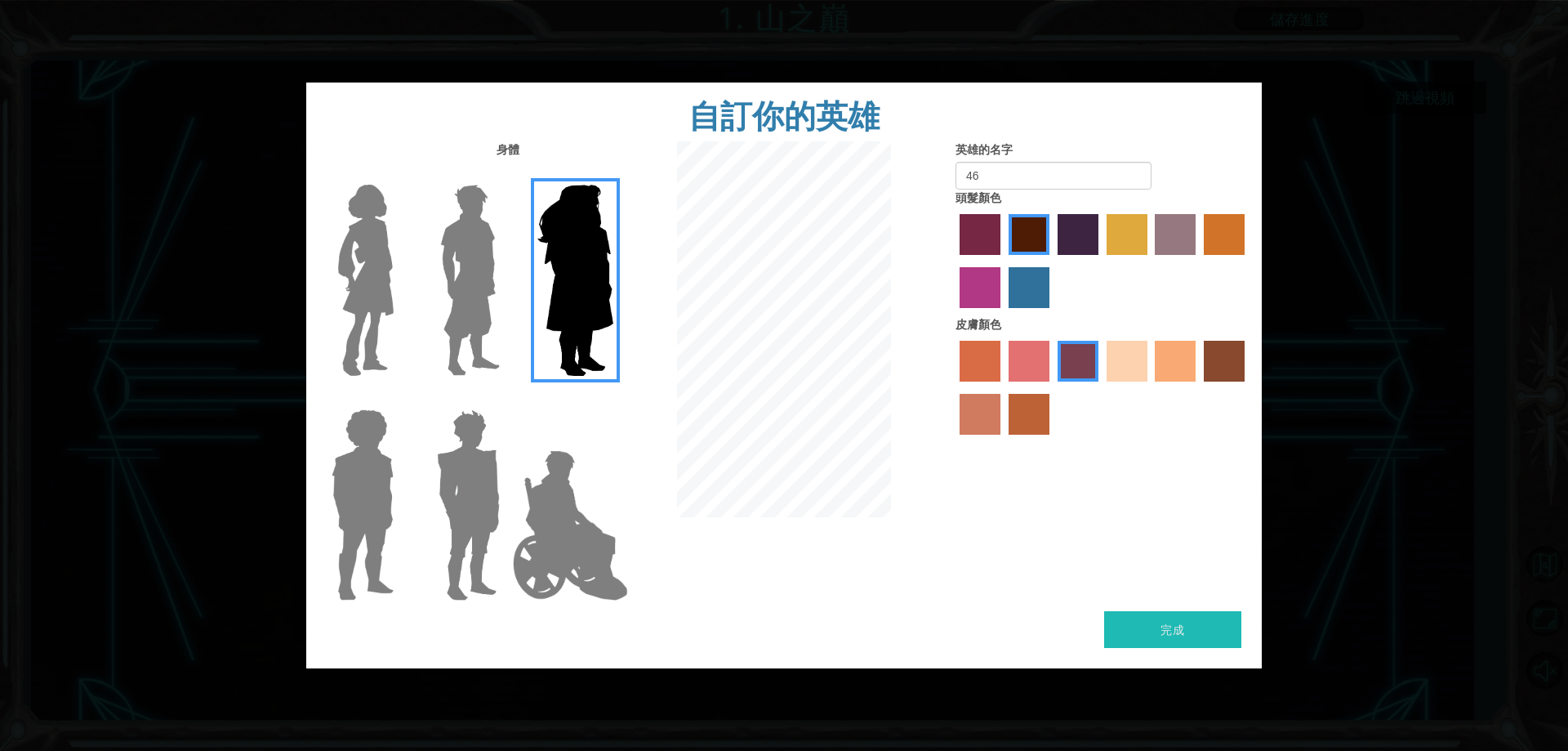
click at [478, 282] on img at bounding box center [470, 281] width 73 height 204
click at [507, 174] on input "Hero Lars" at bounding box center [507, 174] width 0 height 0
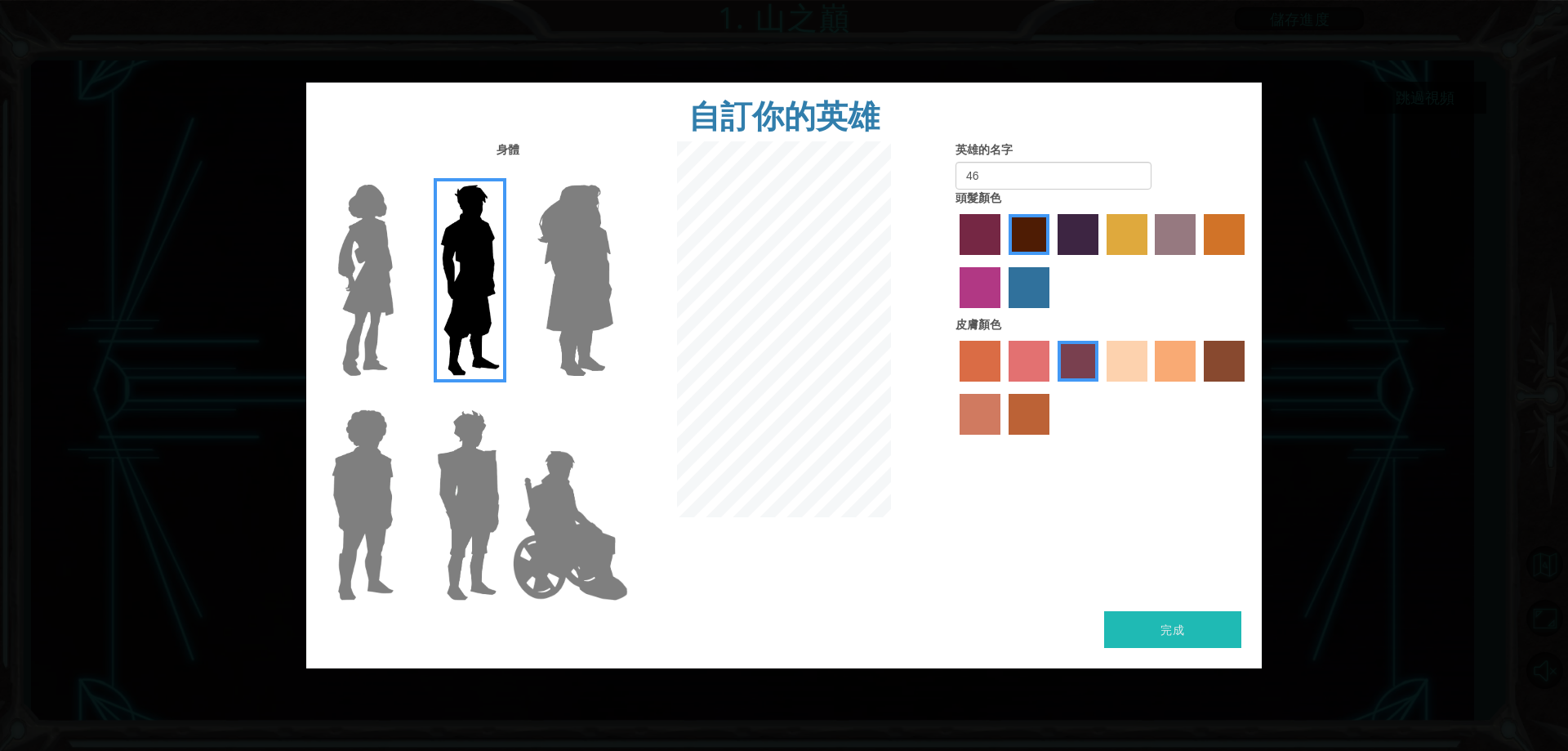
click at [384, 272] on img at bounding box center [365, 281] width 68 height 204
click at [400, 174] on input "Hero Connie" at bounding box center [400, 174] width 0 height 0
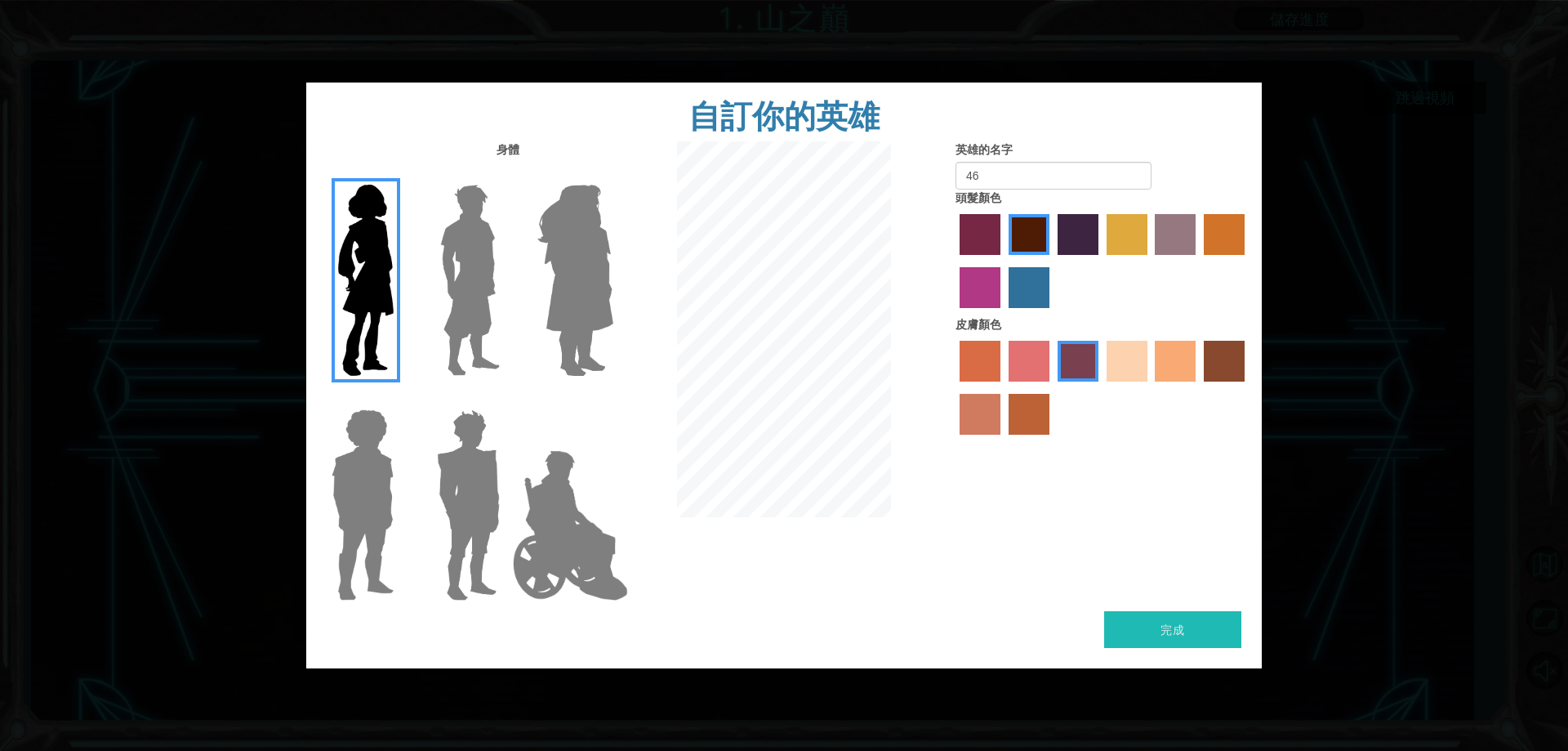
click at [460, 292] on img at bounding box center [470, 281] width 73 height 204
click at [507, 174] on input "Hero Lars" at bounding box center [507, 174] width 0 height 0
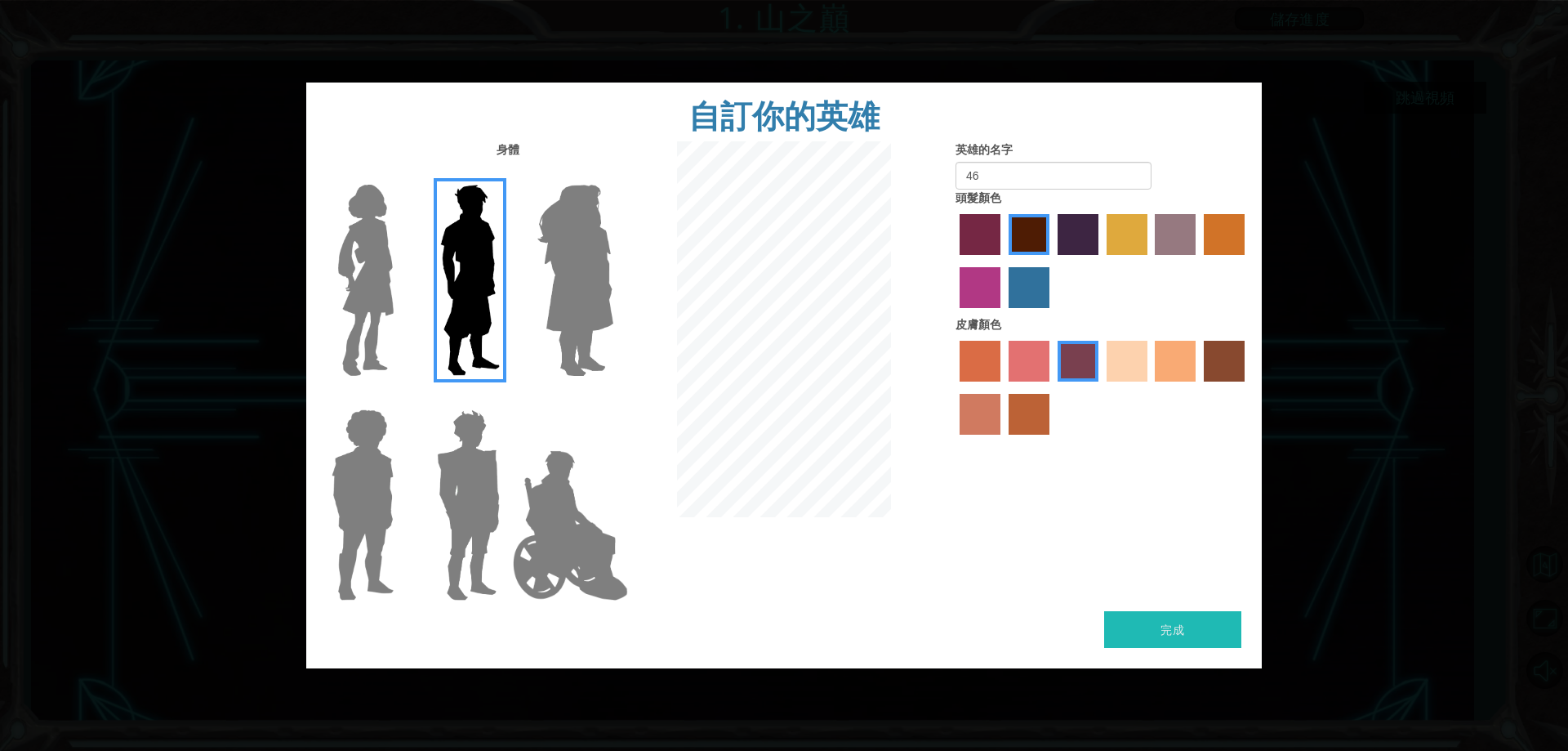
click at [455, 464] on img at bounding box center [468, 505] width 76 height 204
click at [507, 398] on input "Hero Garnet" at bounding box center [507, 398] width 0 height 0
